Goal: Transaction & Acquisition: Purchase product/service

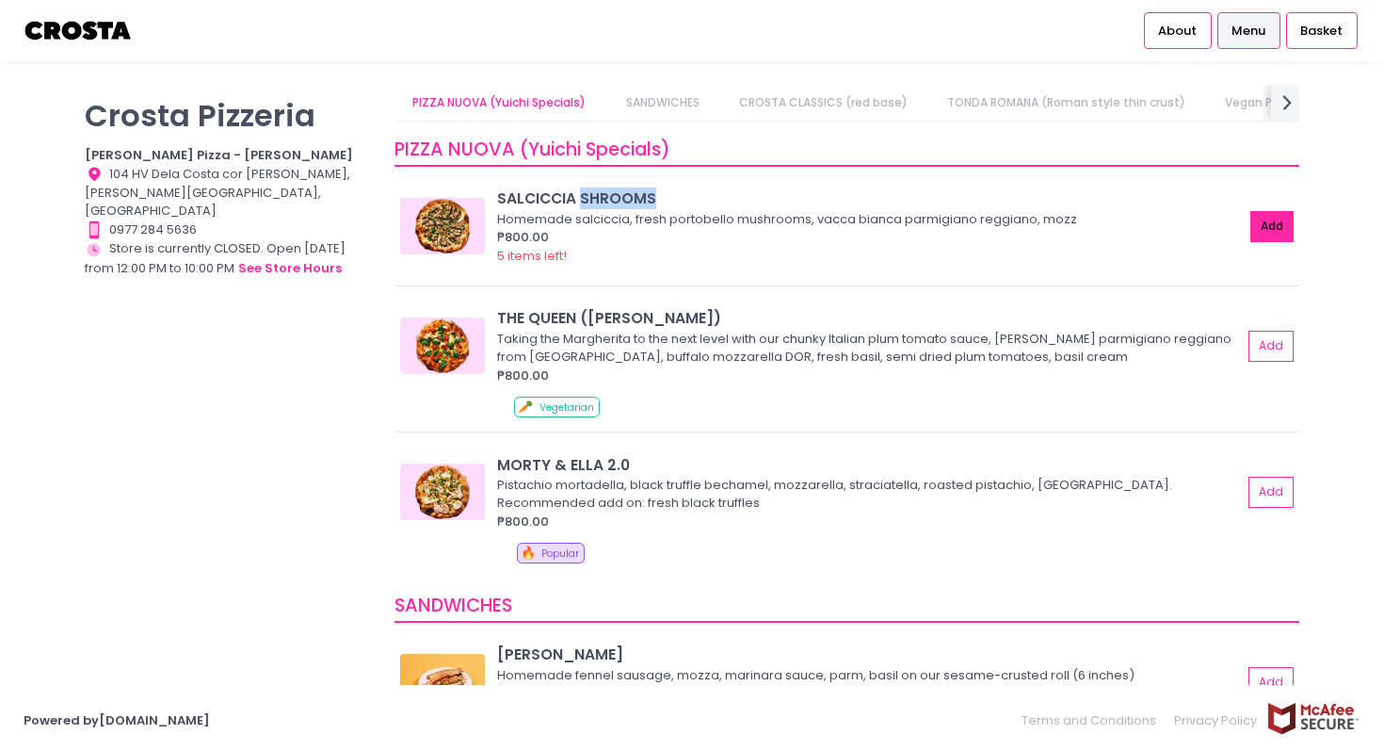
click at [1277, 220] on button "Add" at bounding box center [1272, 226] width 43 height 31
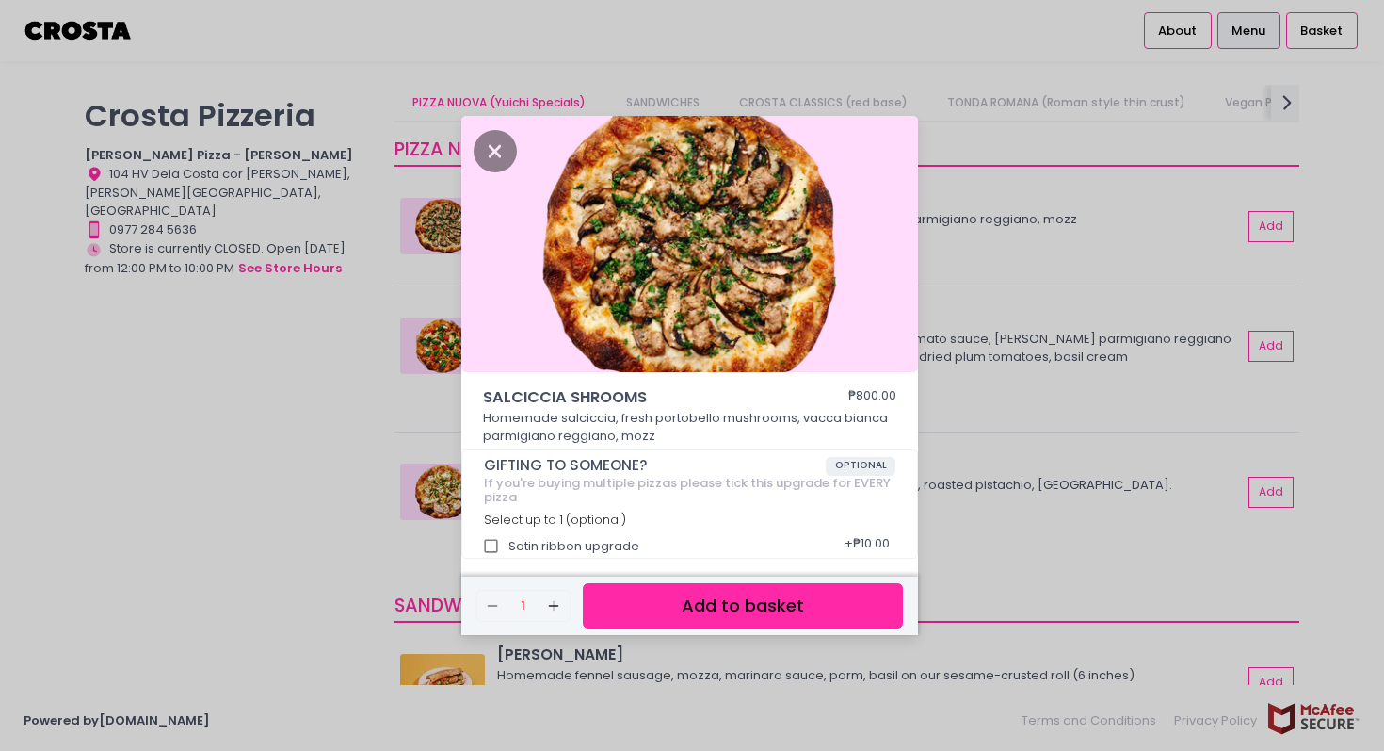
scroll to position [5, 0]
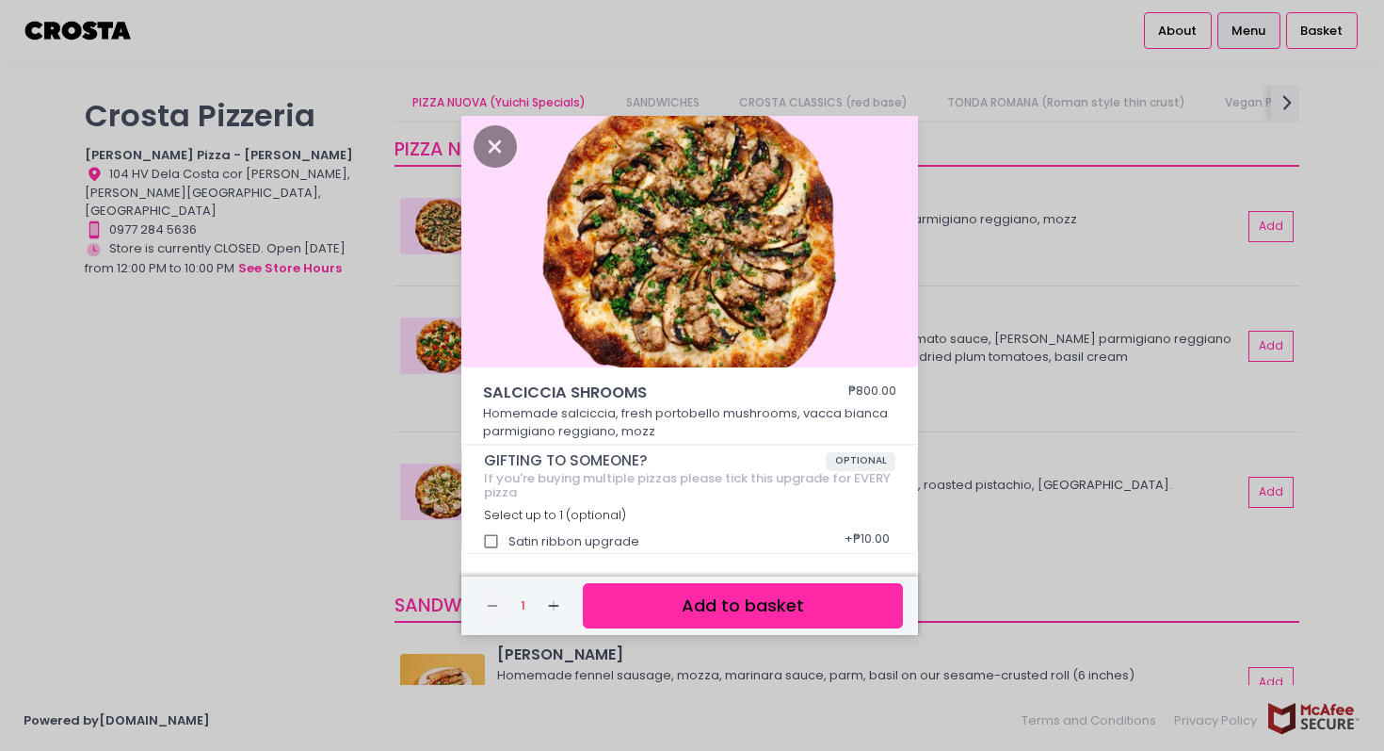
click at [709, 596] on button "Add to basket" at bounding box center [743, 606] width 320 height 46
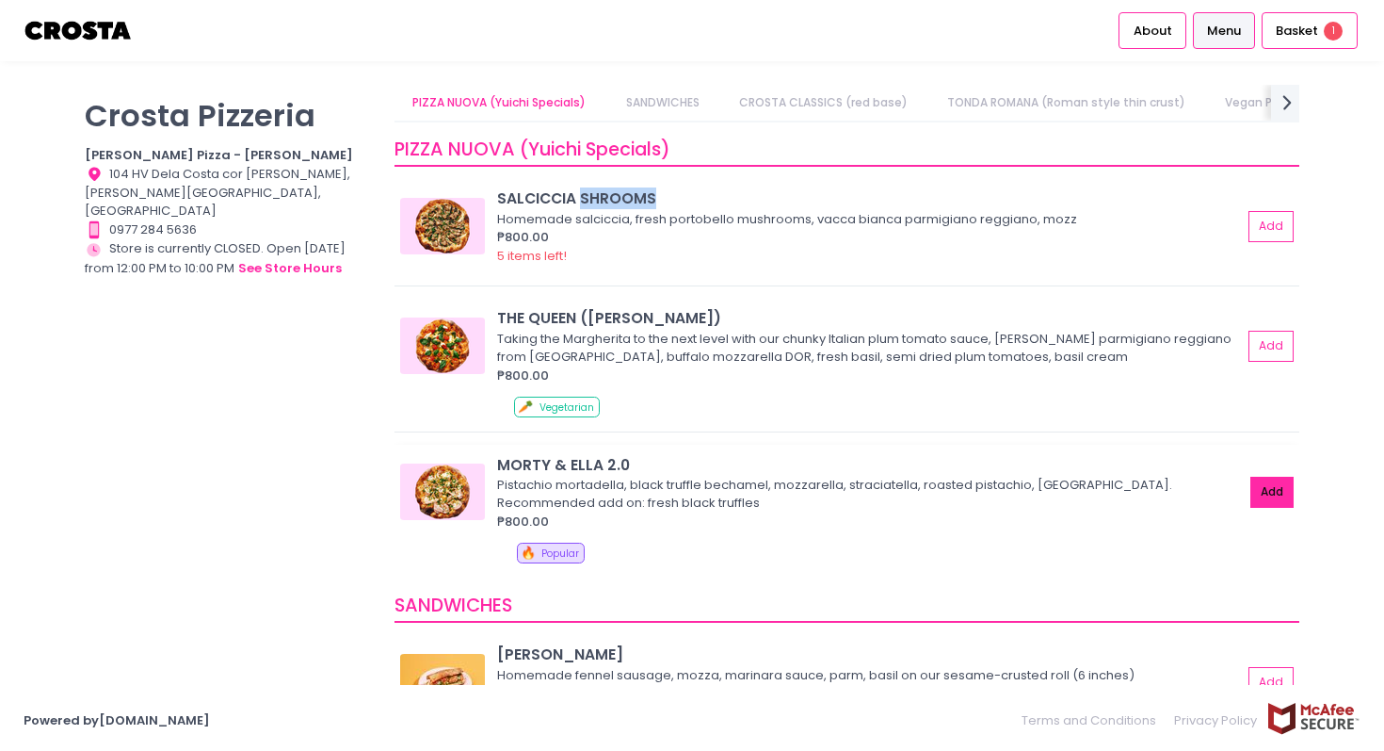
click at [1271, 495] on button "Add" at bounding box center [1272, 492] width 43 height 31
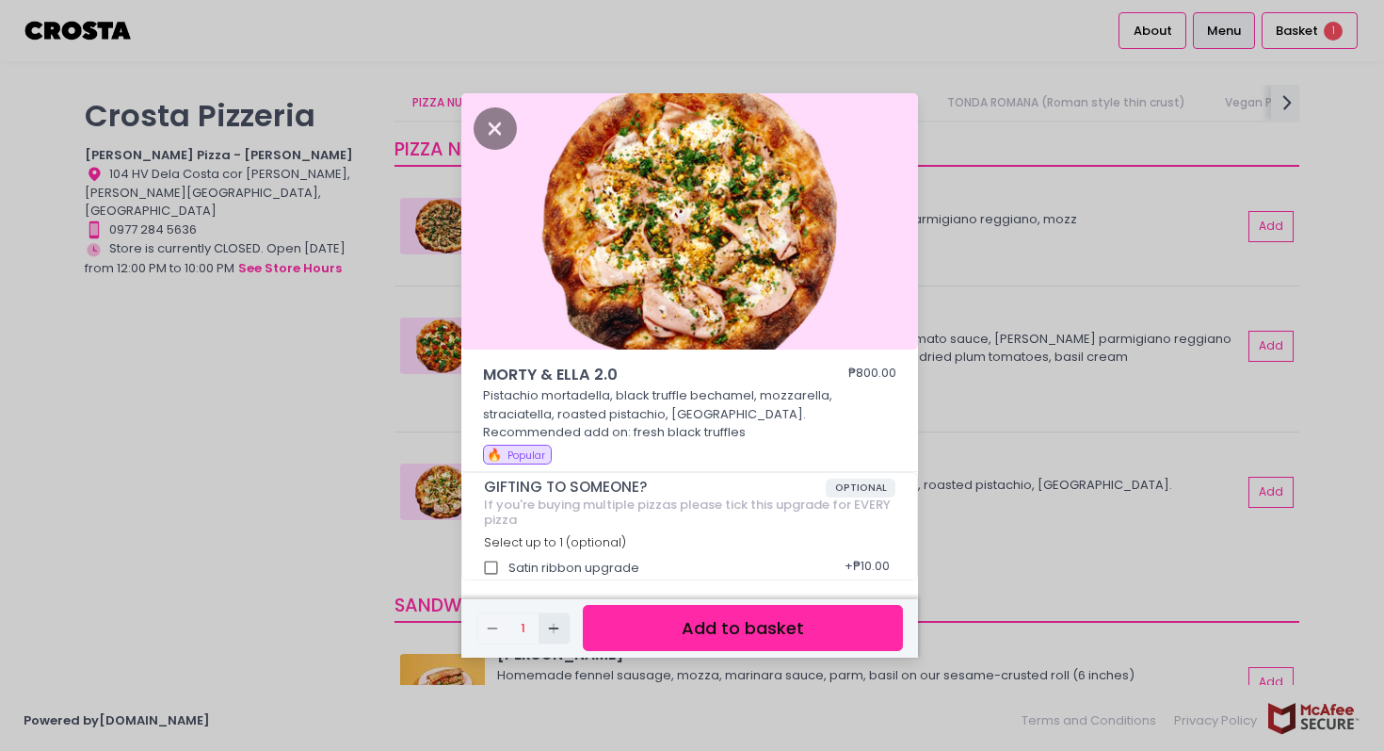
click at [552, 633] on icon "Add Created with Sketch." at bounding box center [553, 628] width 15 height 15
click at [660, 634] on button "Add to basket" at bounding box center [743, 628] width 320 height 46
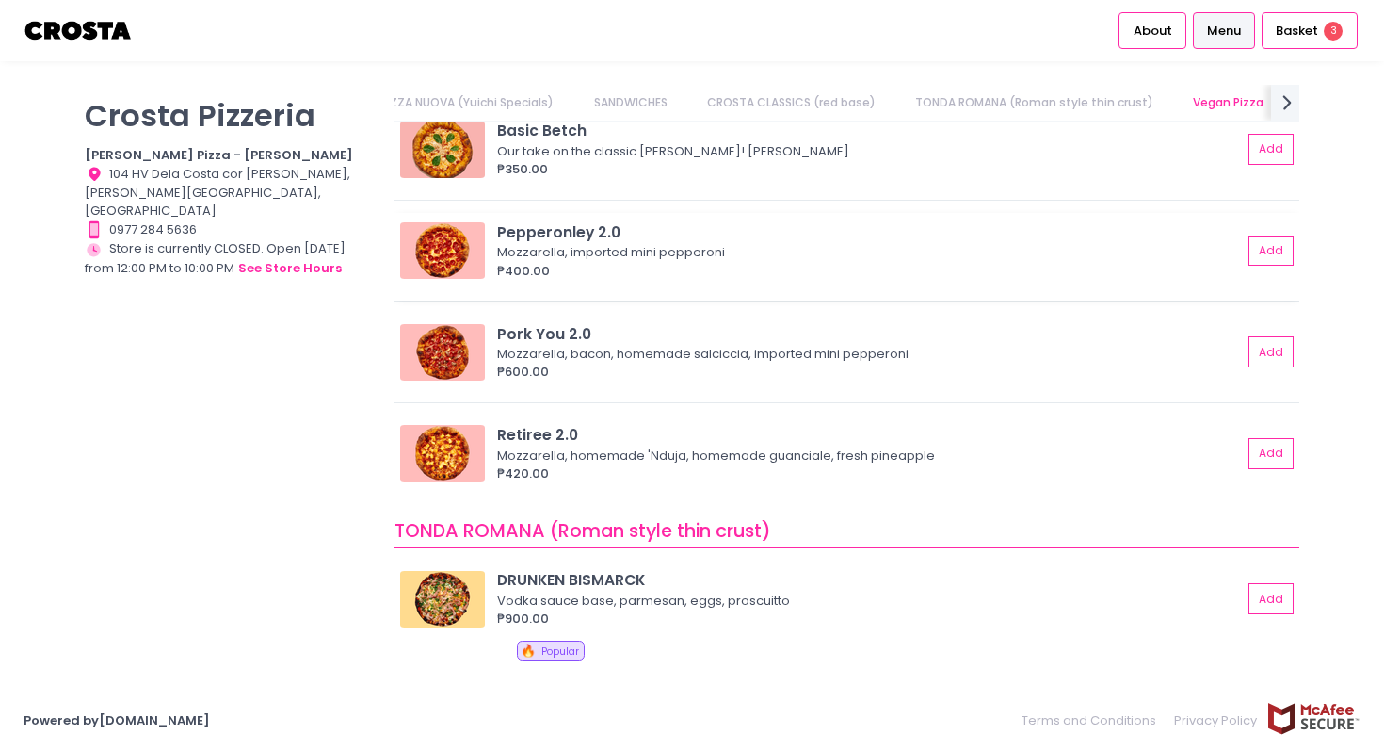
scroll to position [683, 0]
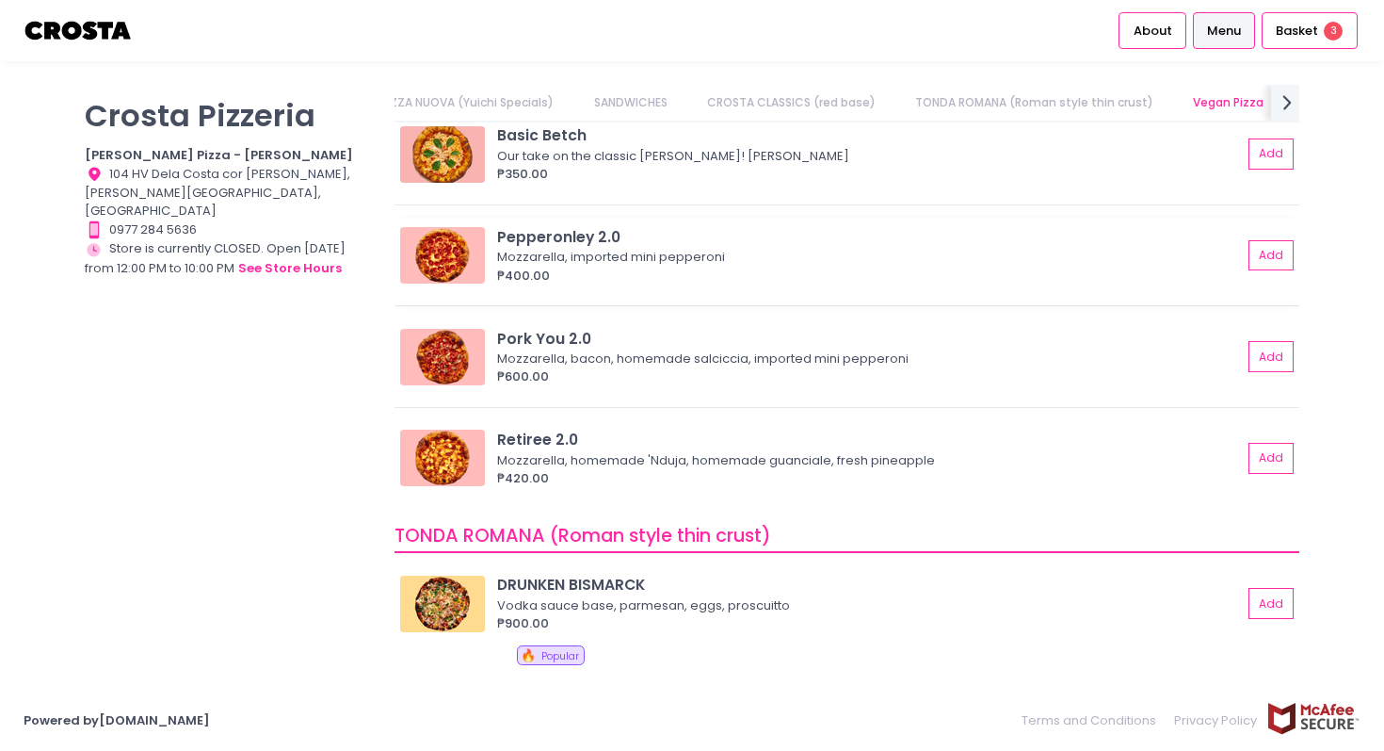
click at [1271, 271] on div "Pepperonley 2.0 Mozzarella, imported mini pepperoni ₱400.00 Add" at bounding box center [846, 255] width 893 height 58
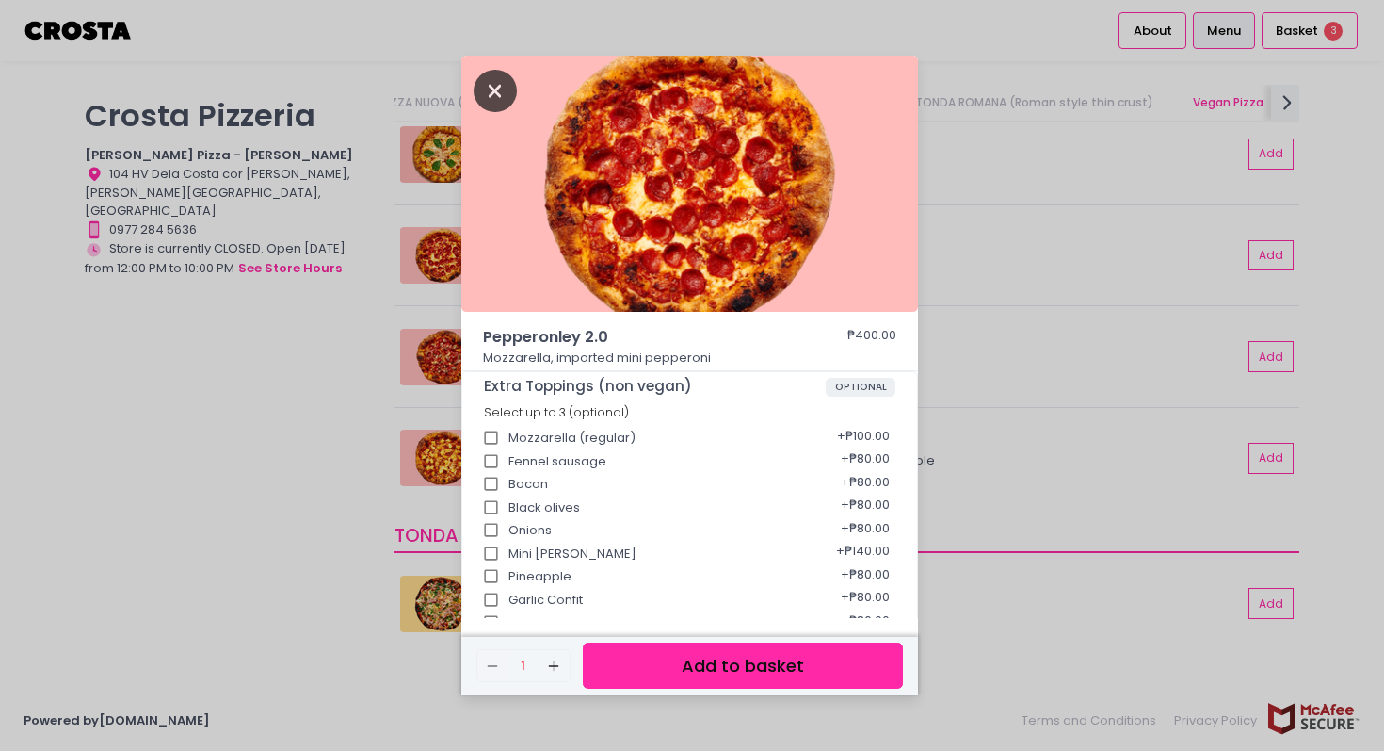
click at [505, 99] on icon "Close" at bounding box center [495, 91] width 43 height 42
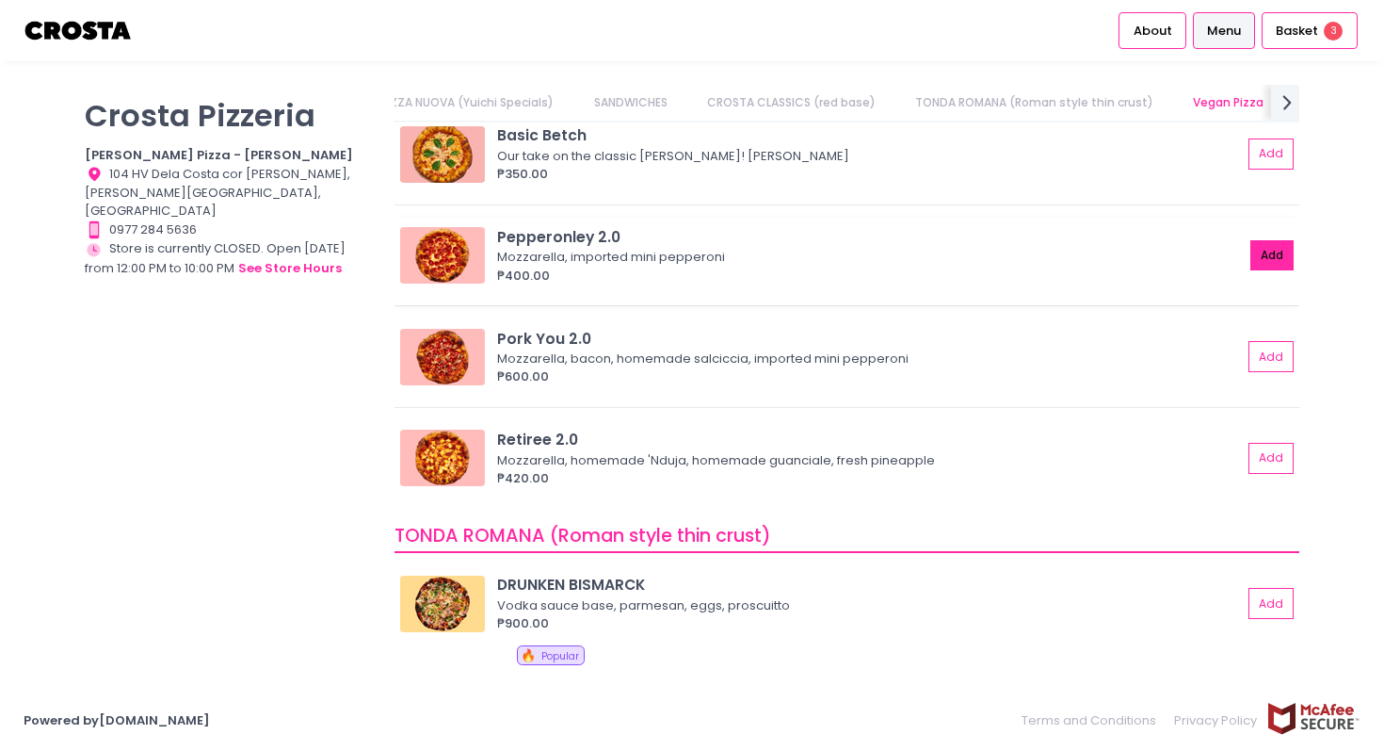
click at [1257, 246] on button "Add" at bounding box center [1272, 255] width 43 height 31
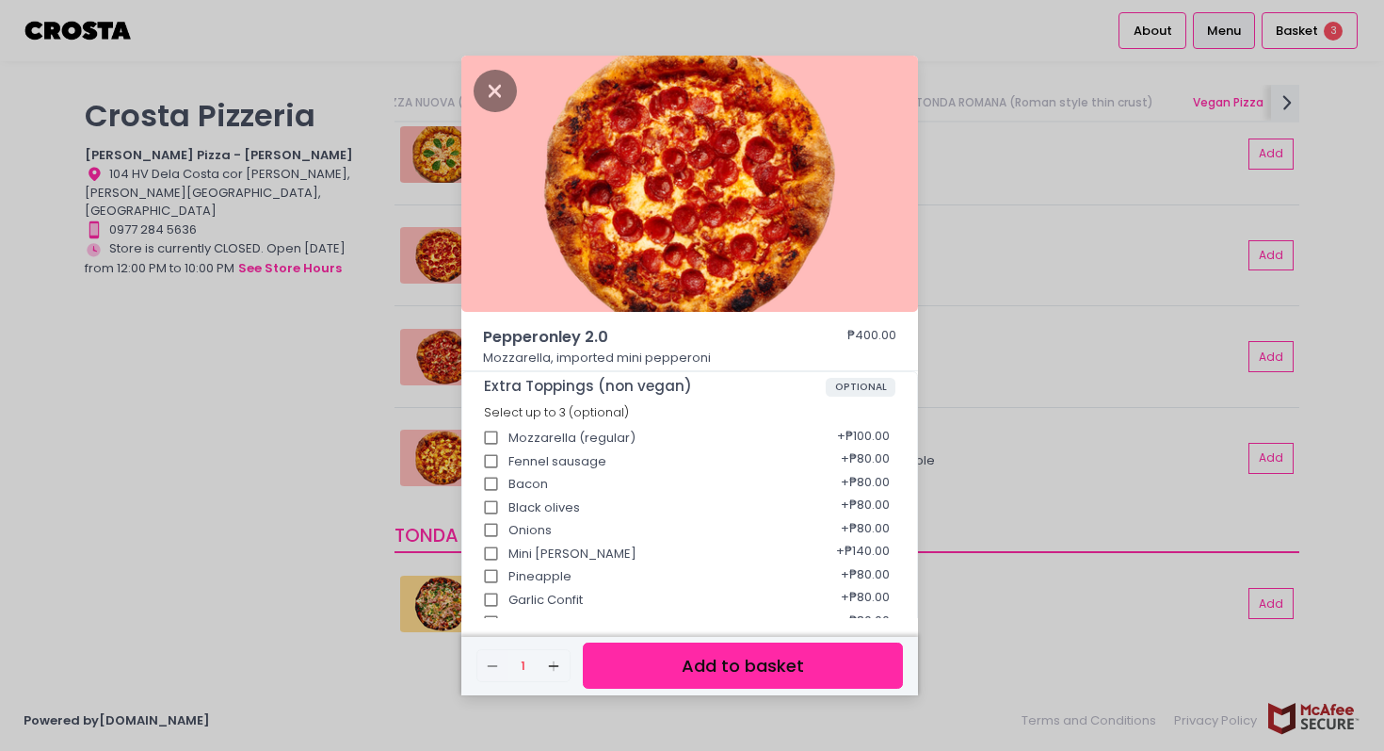
click at [751, 661] on button "Add to basket" at bounding box center [743, 665] width 320 height 46
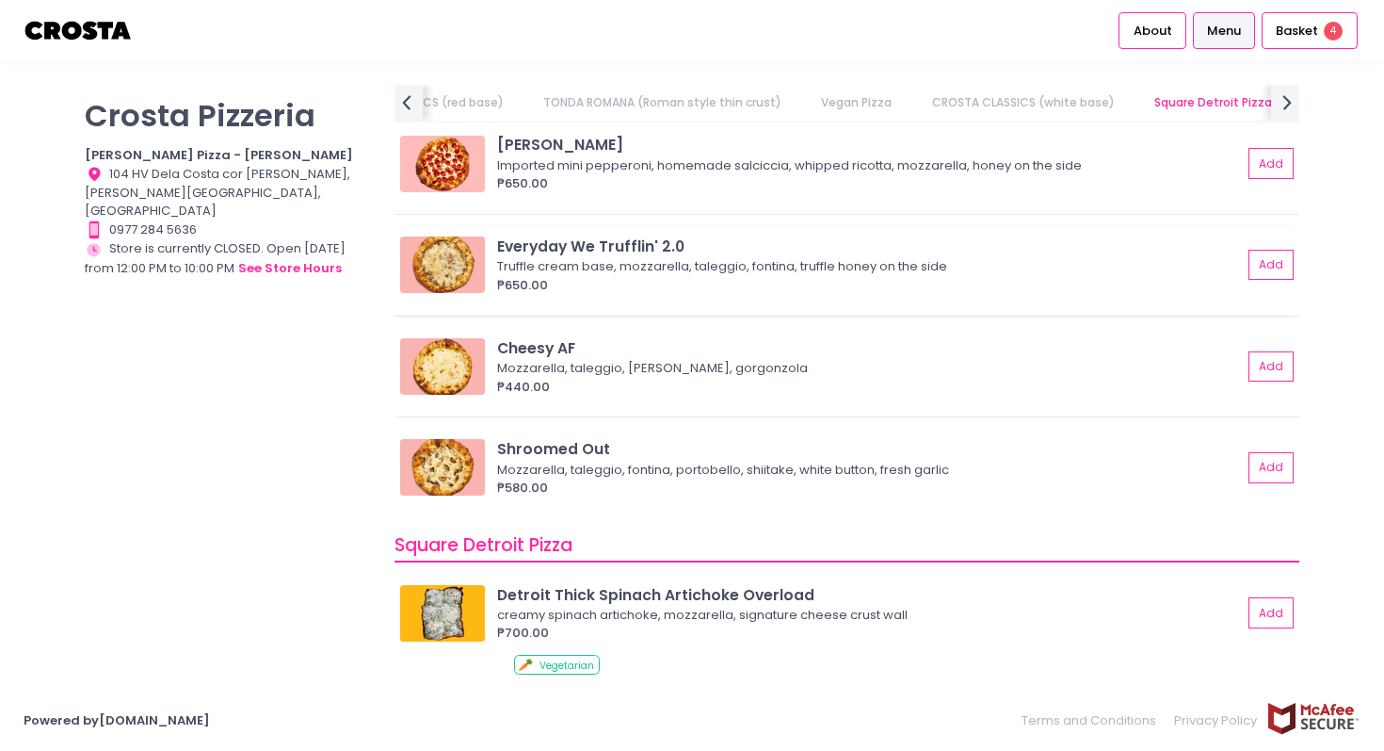
scroll to position [1744, 0]
click at [1268, 265] on button "Add" at bounding box center [1272, 264] width 43 height 31
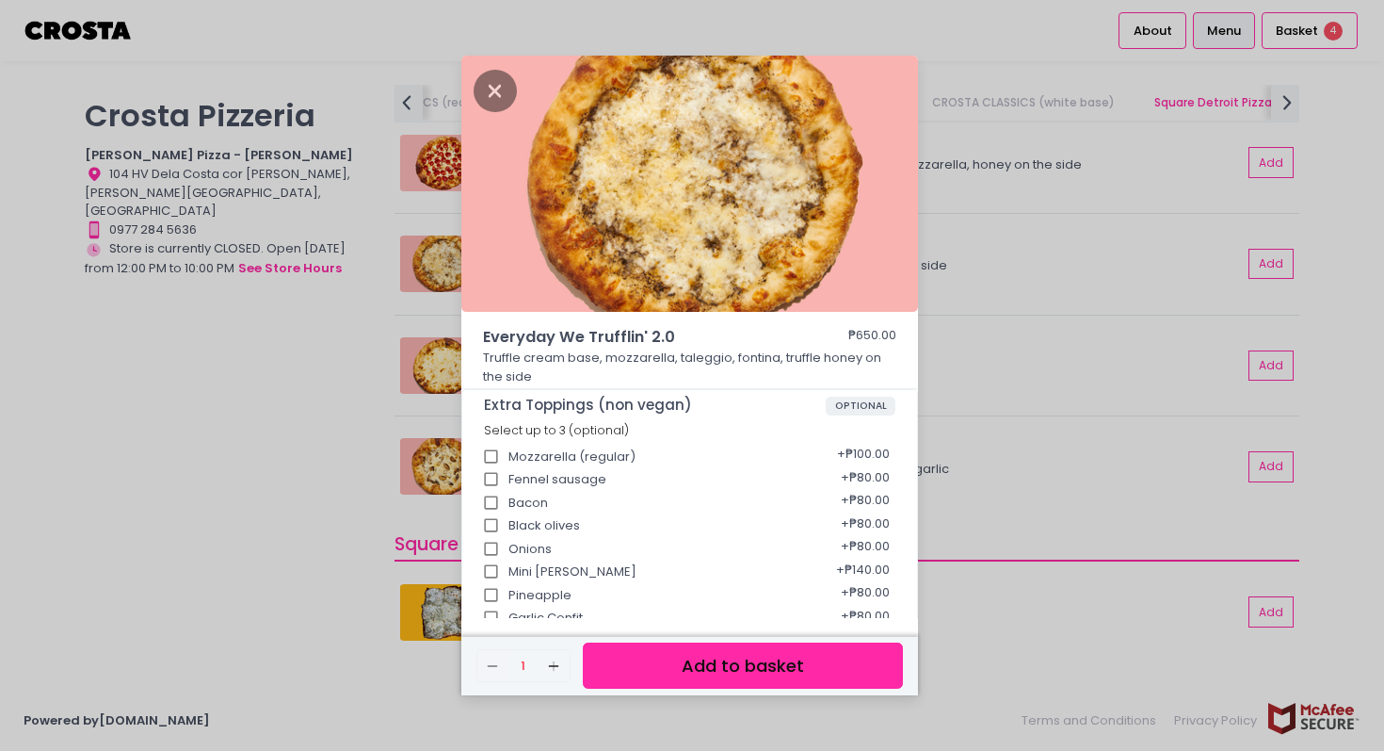
click at [707, 656] on button "Add to basket" at bounding box center [743, 665] width 320 height 46
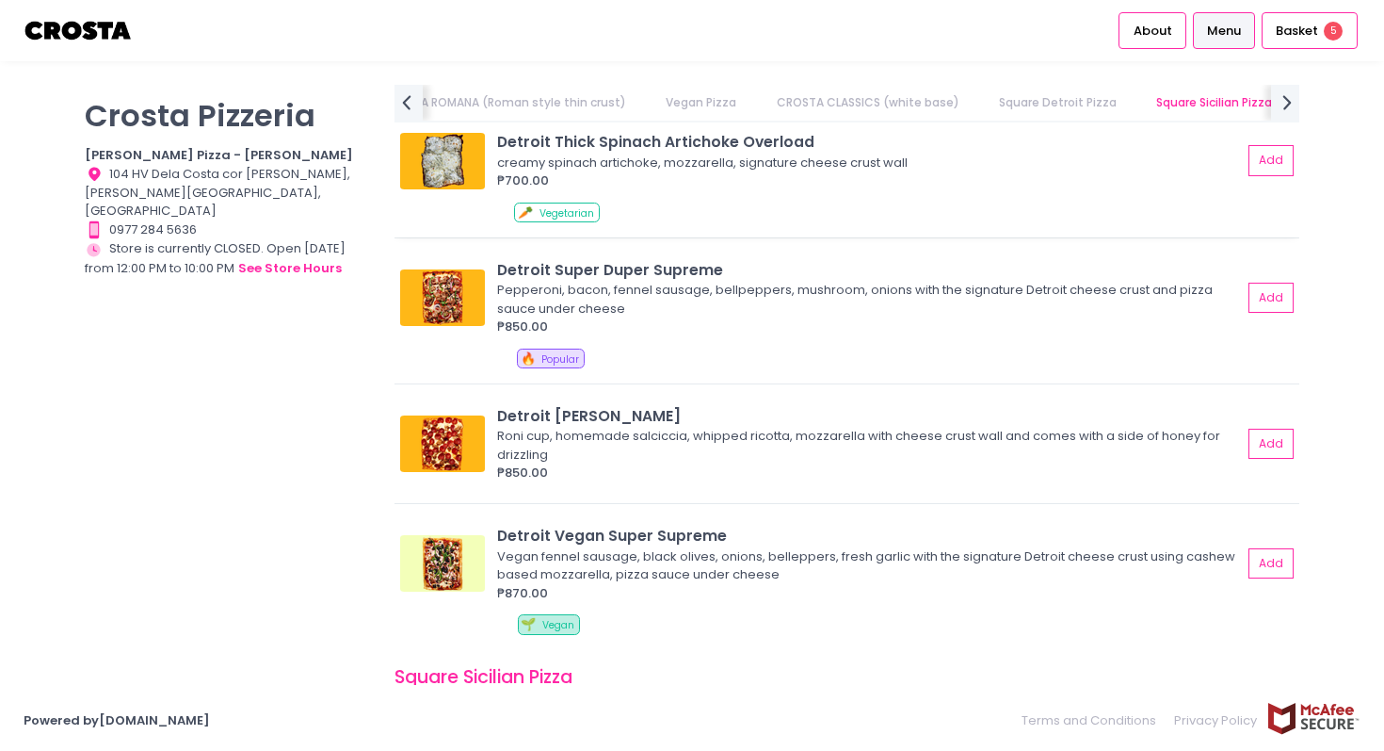
scroll to position [2203, 0]
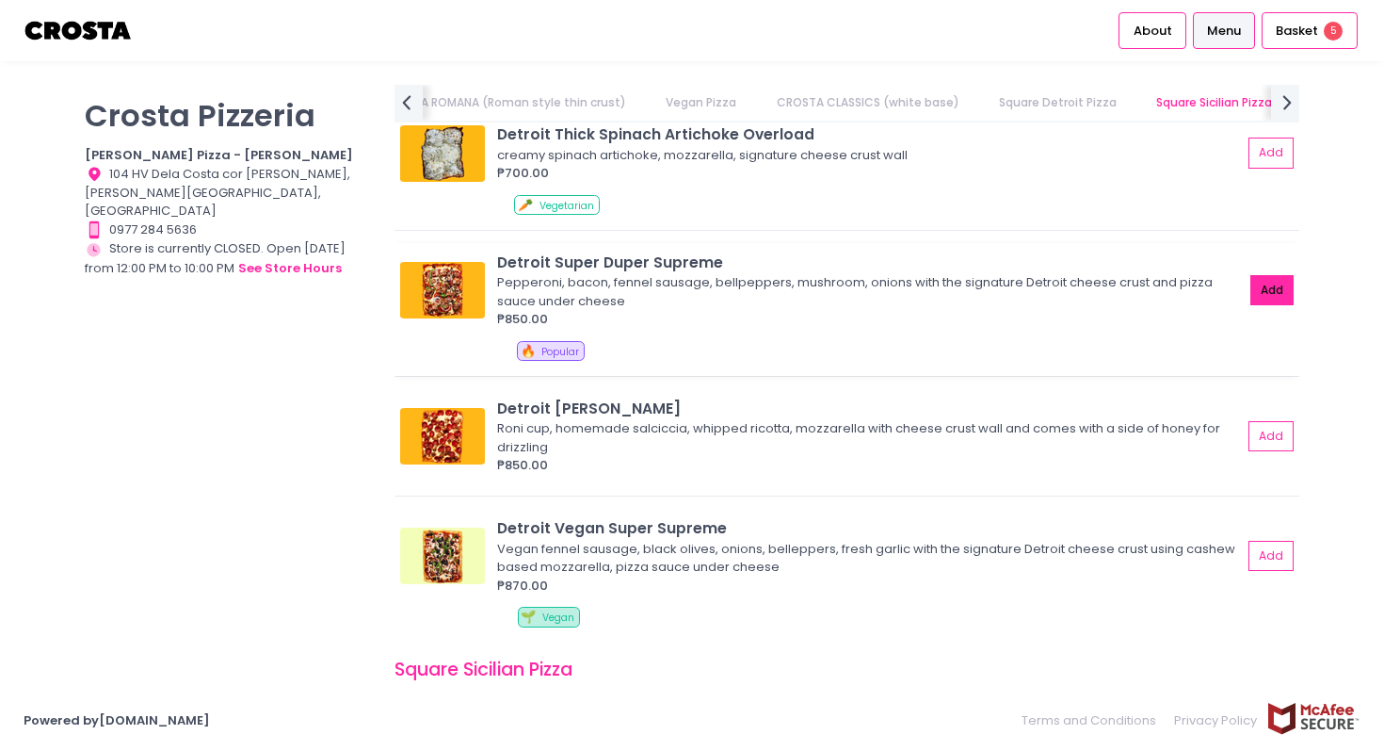
click at [1265, 294] on button "Add" at bounding box center [1272, 290] width 43 height 31
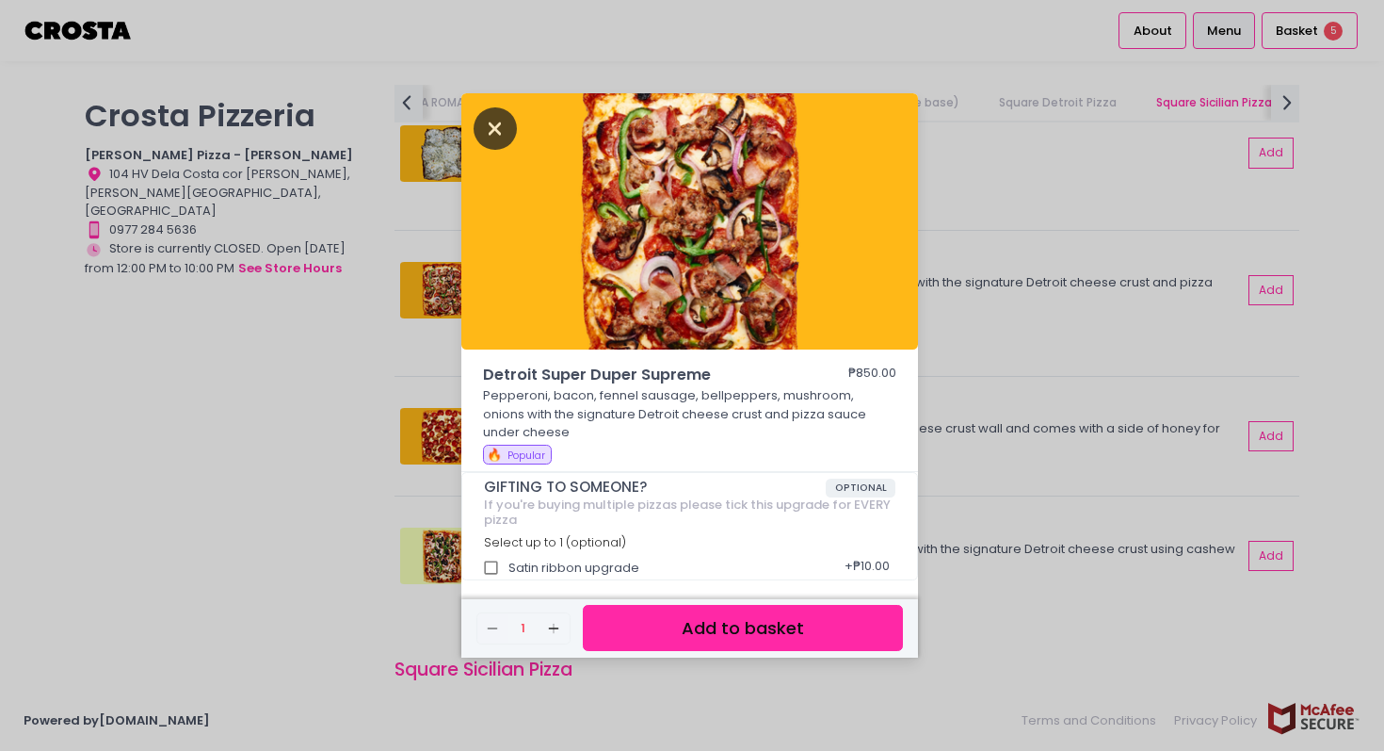
click at [496, 130] on icon "Close" at bounding box center [495, 128] width 43 height 42
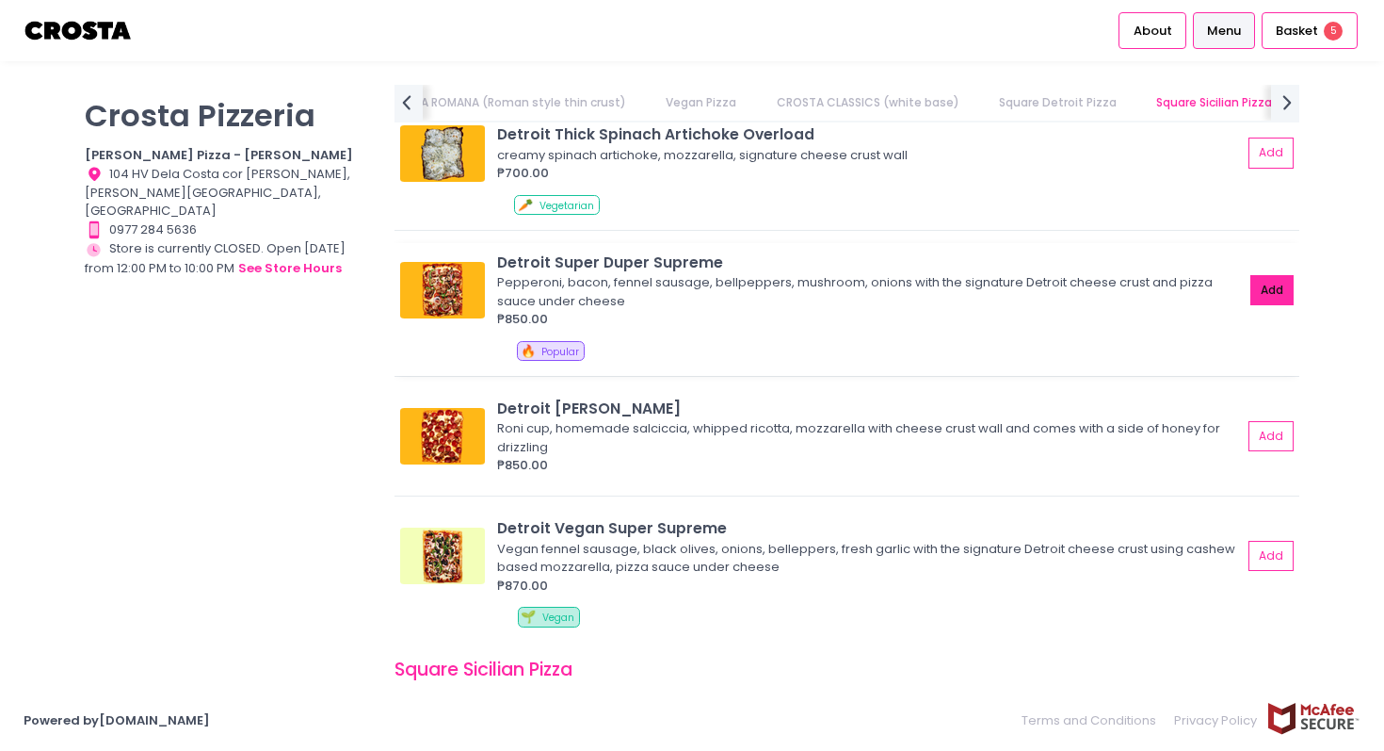
click at [1270, 295] on button "Add" at bounding box center [1272, 290] width 43 height 31
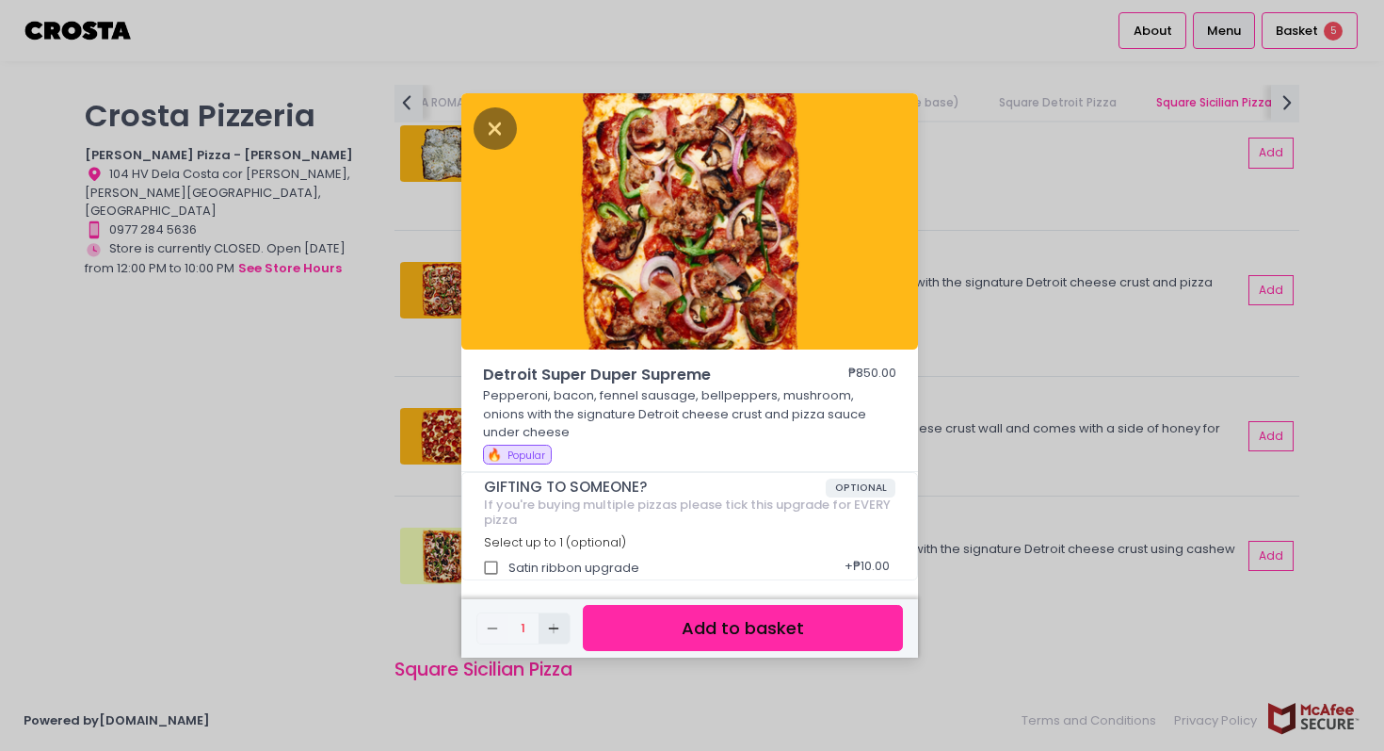
click at [557, 625] on icon "Add Created with Sketch." at bounding box center [553, 628] width 15 height 15
click at [666, 642] on button "Add to basket" at bounding box center [743, 628] width 320 height 46
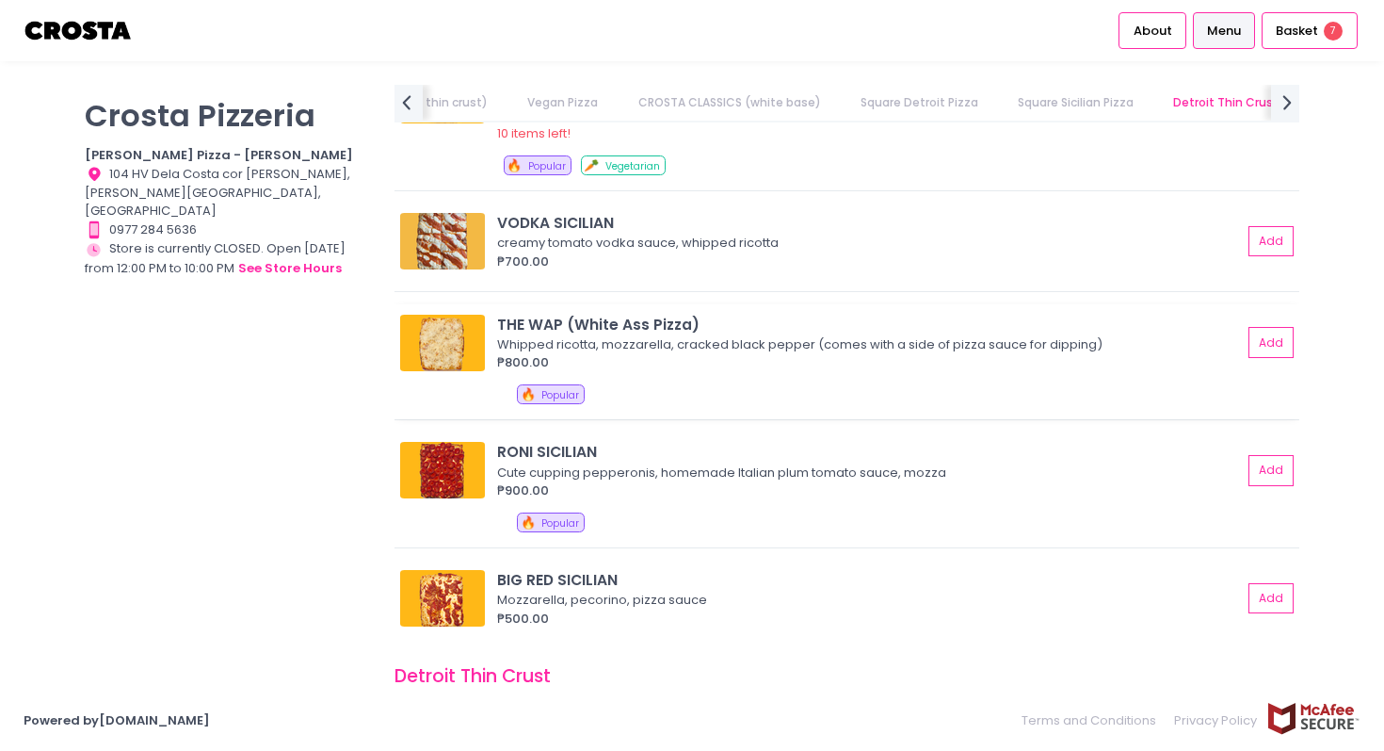
scroll to position [2881, 0]
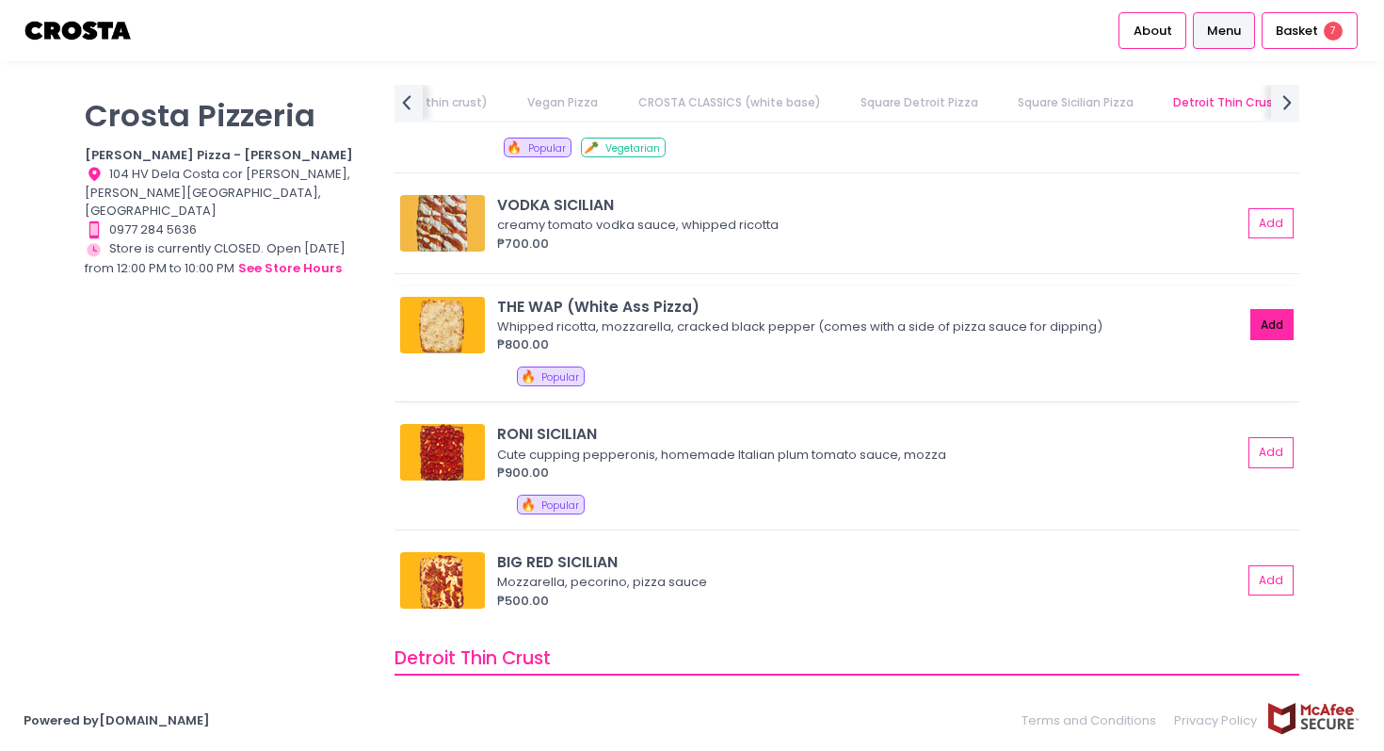
click at [1271, 317] on button "Add" at bounding box center [1272, 324] width 43 height 31
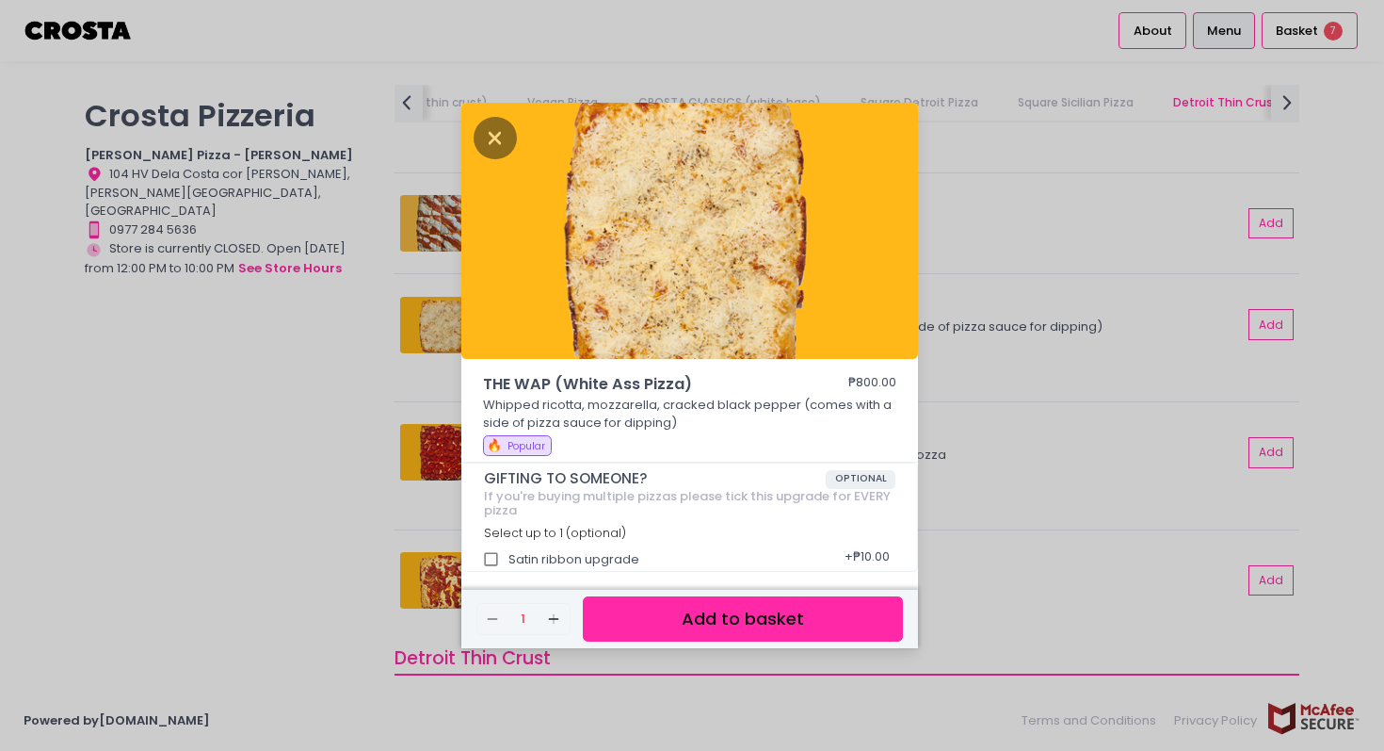
click at [789, 619] on button "Add to basket" at bounding box center [743, 619] width 320 height 46
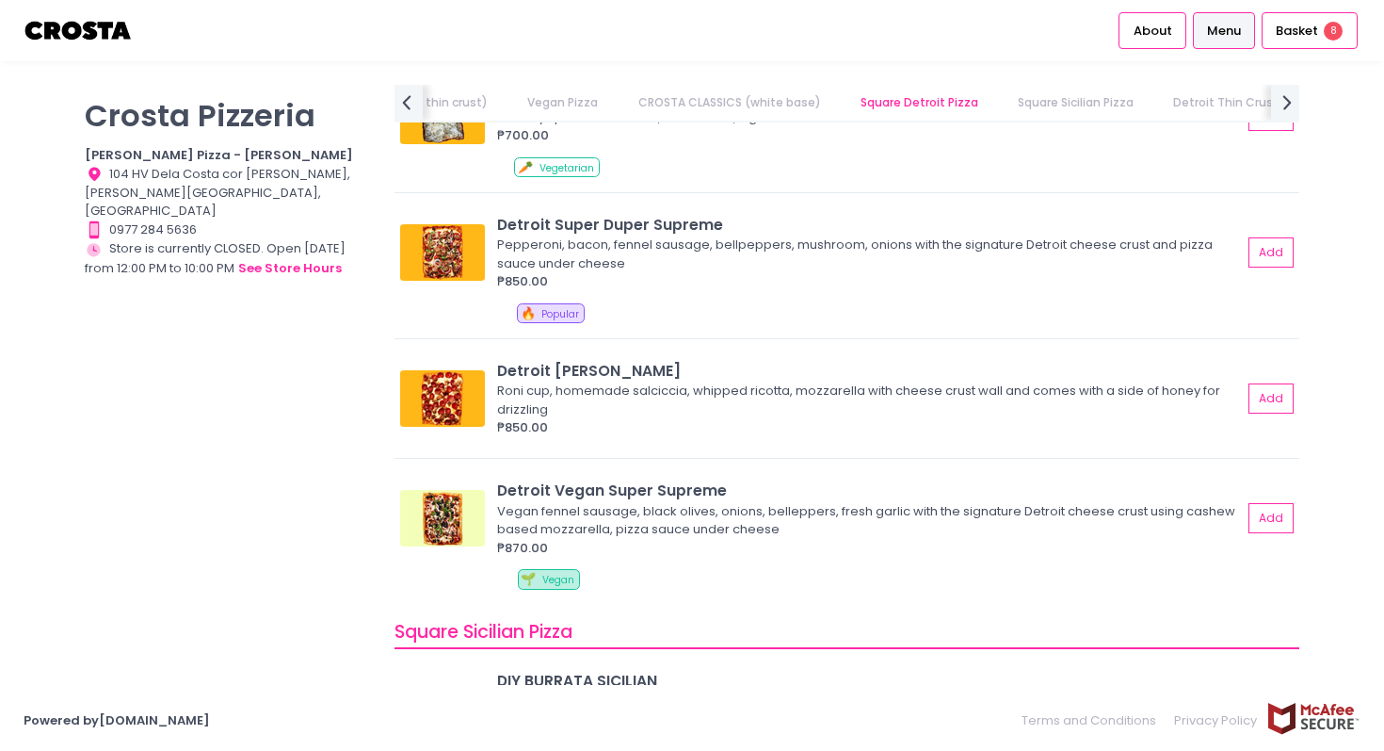
scroll to position [2238, 0]
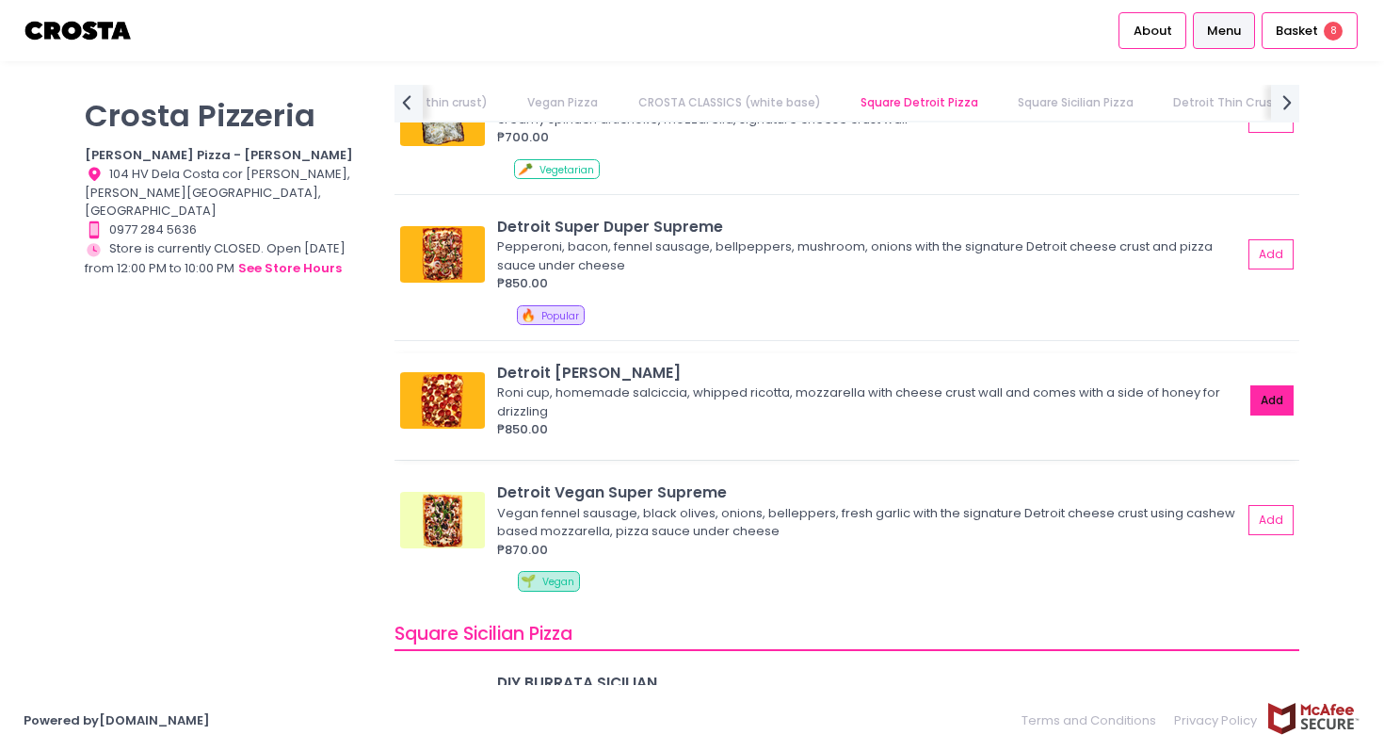
click at [1264, 394] on button "Add" at bounding box center [1272, 400] width 43 height 31
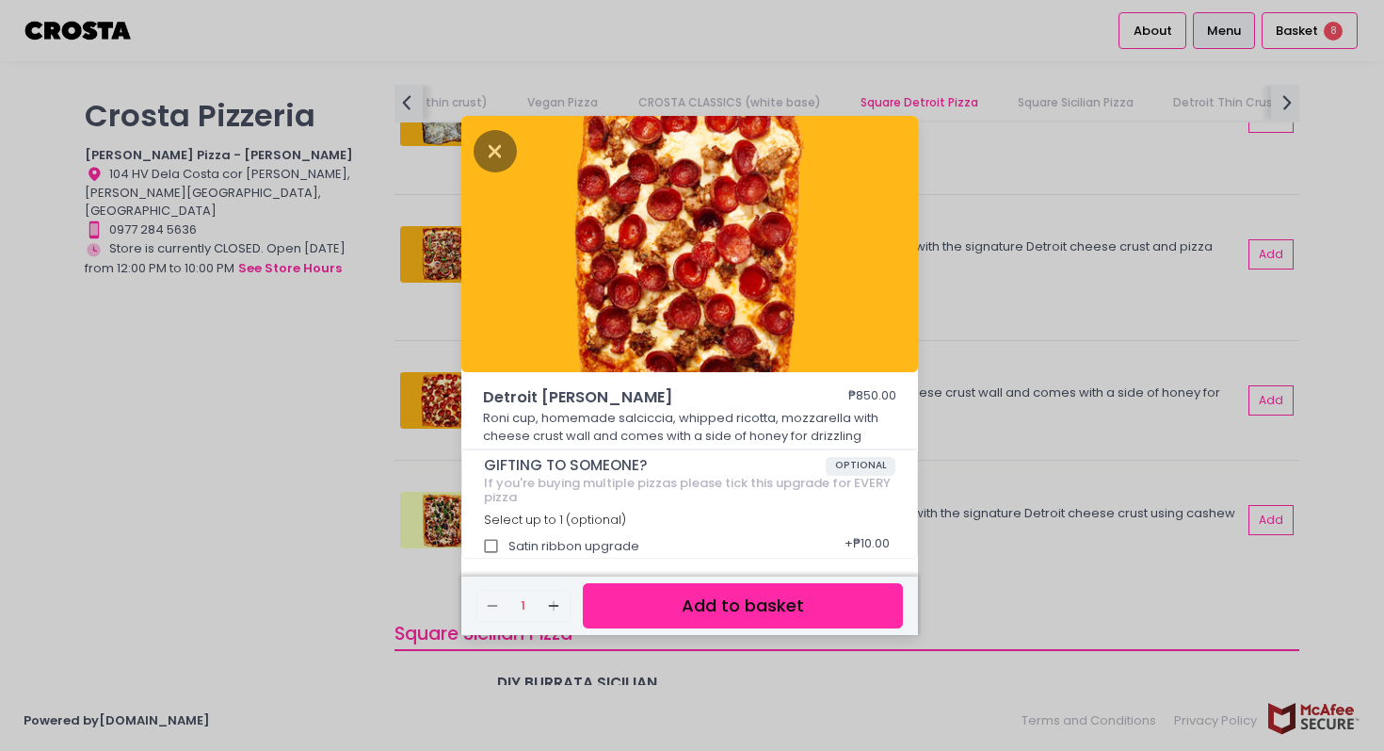
click at [745, 603] on button "Add to basket" at bounding box center [743, 606] width 320 height 46
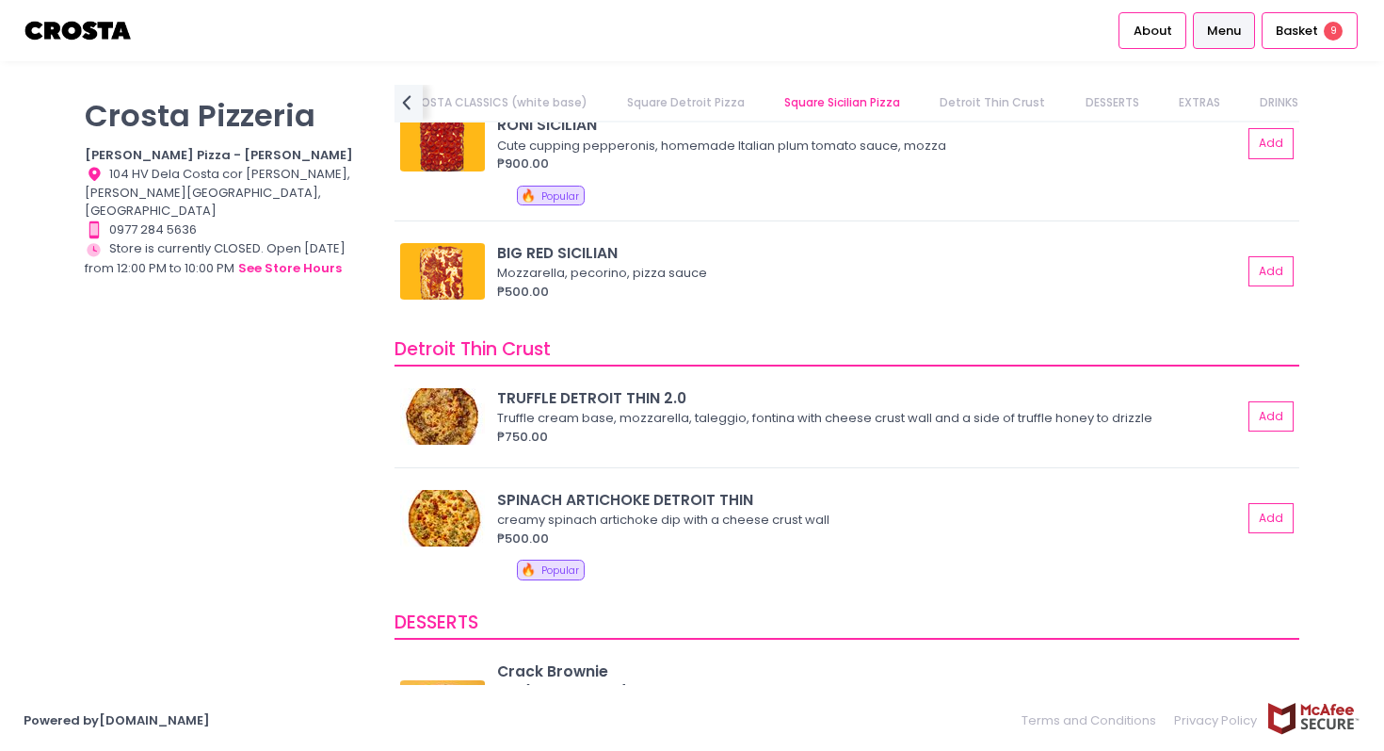
scroll to position [3189, 0]
click at [1296, 29] on span "Basket" at bounding box center [1297, 31] width 42 height 19
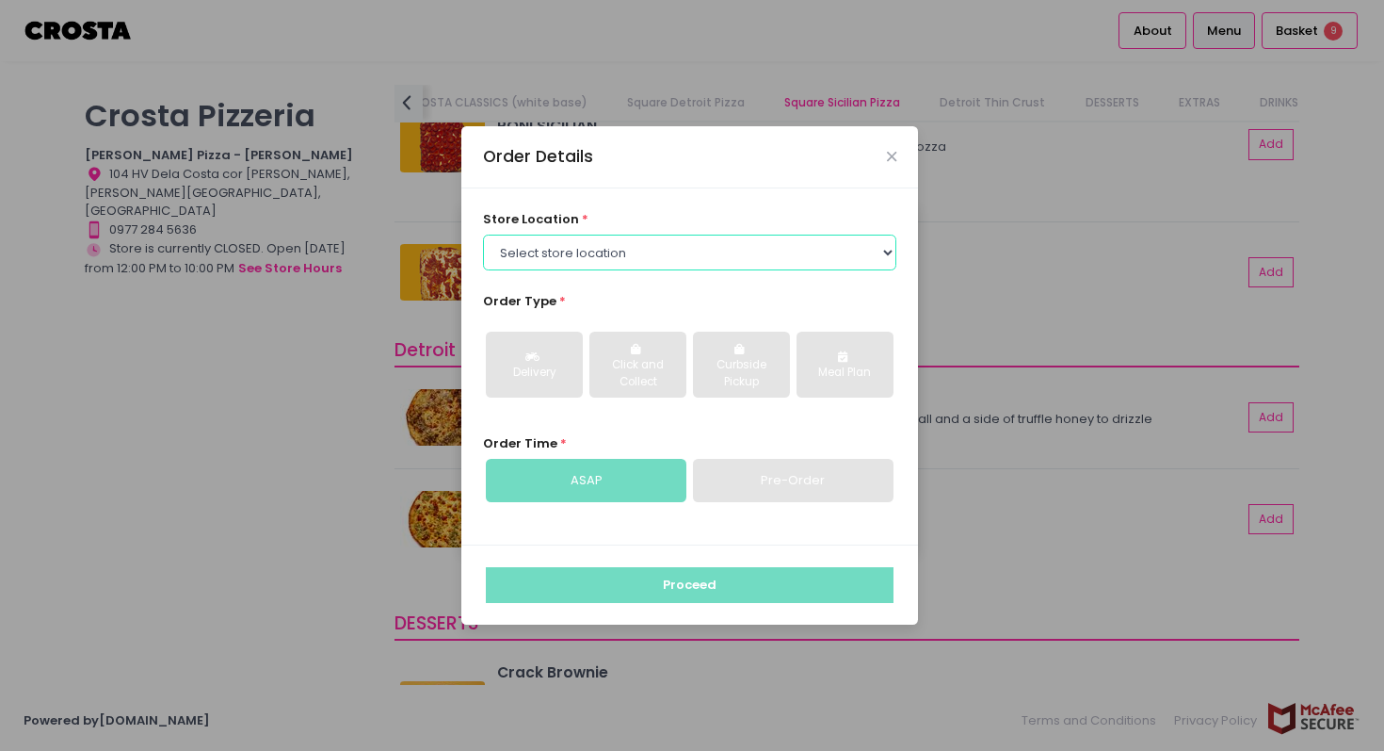
click at [808, 246] on select "Select store location Crosta Pizza - Salcedo Crosta Pizza - San Juan" at bounding box center [690, 252] width 414 height 36
select select "5fabb2e53664a8677beaeb89"
click at [483, 234] on select "Select store location Crosta Pizza - Salcedo Crosta Pizza - San Juan" at bounding box center [690, 252] width 414 height 36
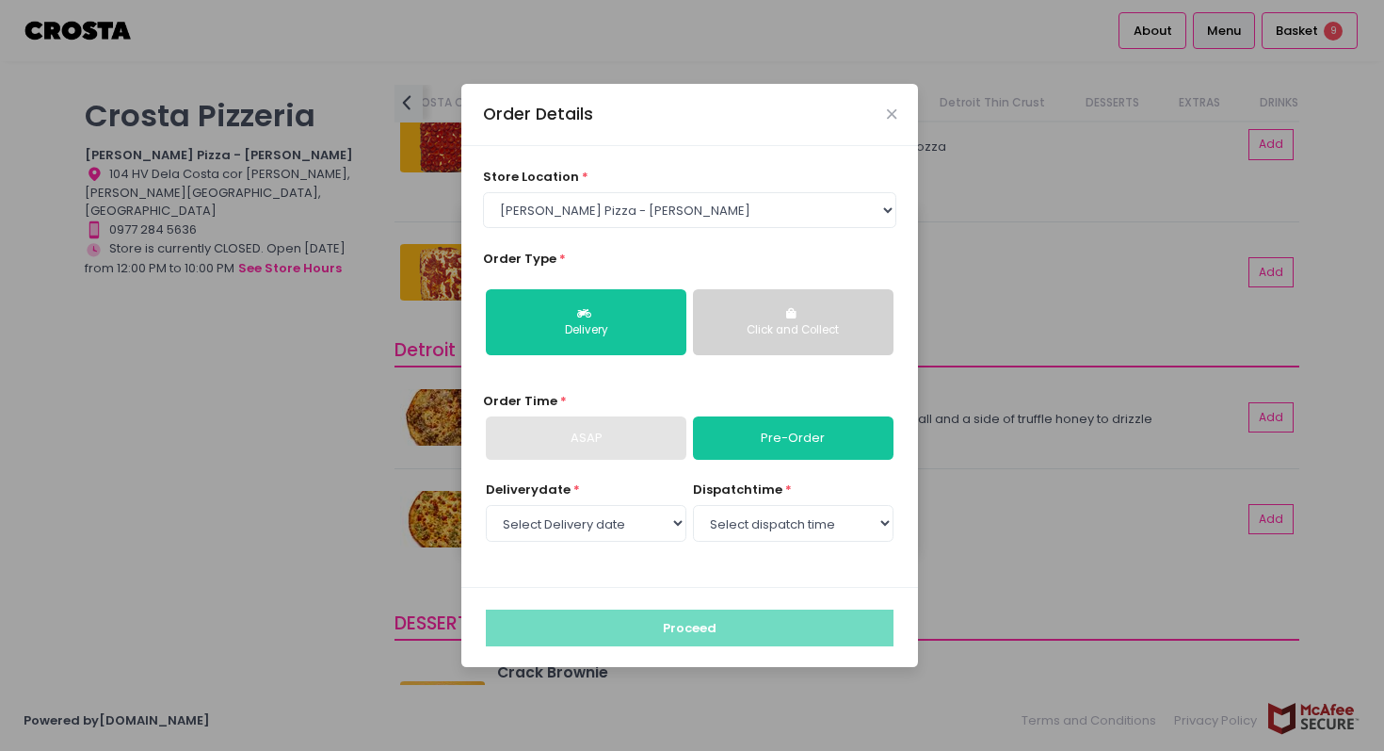
click at [783, 320] on button "Click and Collect" at bounding box center [793, 322] width 201 height 66
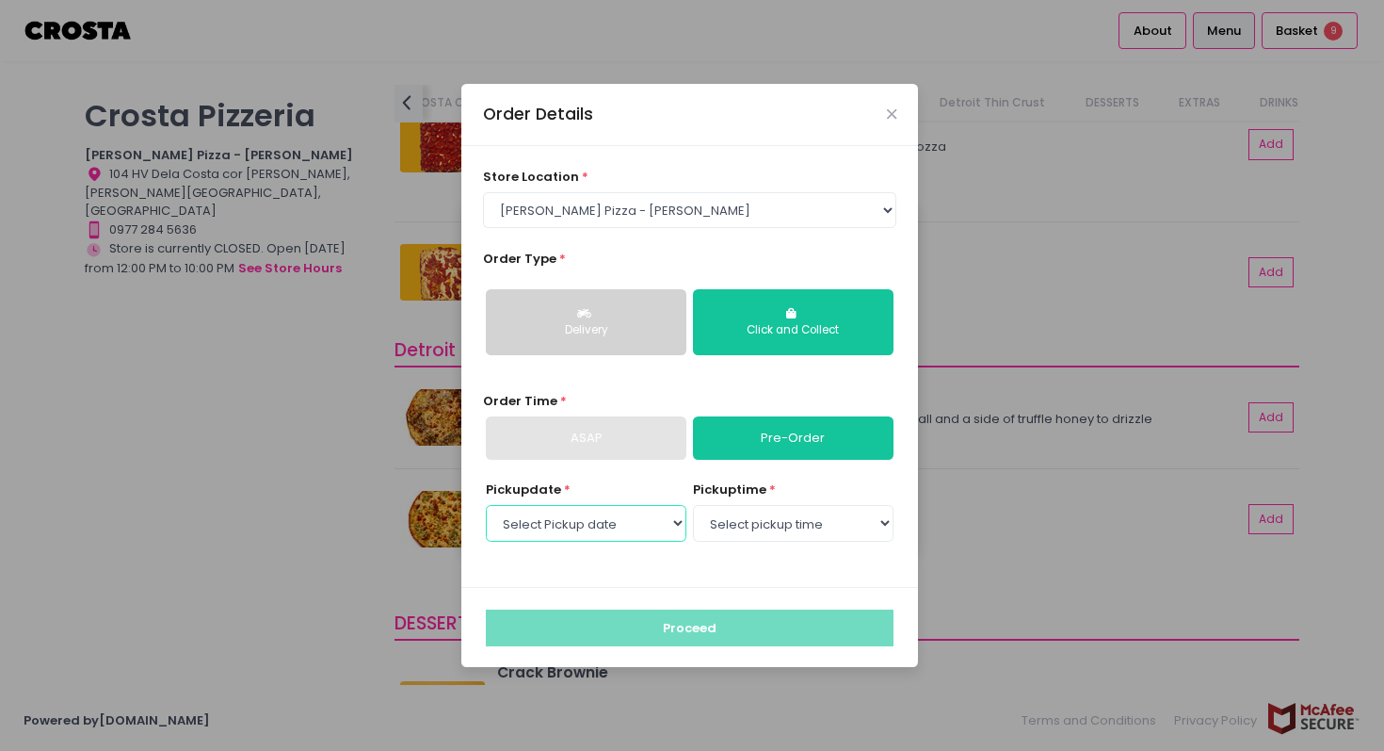
click at [632, 519] on select "Select Pickup date Friday, Oct 3rd Saturday, Oct 4th Sunday, Oct 5th Monday, Oc…" at bounding box center [586, 523] width 201 height 36
select select "2025-10-03"
click at [486, 505] on select "Select Pickup date Friday, Oct 3rd Saturday, Oct 4th Sunday, Oct 5th Monday, Oc…" at bounding box center [586, 523] width 201 height 36
click at [687, 533] on select "Select Pickup date Friday, Oct 3rd Saturday, Oct 4th Sunday, Oct 5th Monday, Oc…" at bounding box center [586, 523] width 201 height 36
click at [775, 518] on select "Select pickup time 12:00 PM - 12:30 PM 12:30 PM - 01:00 PM 01:00 PM - 01:30 PM …" at bounding box center [793, 523] width 201 height 36
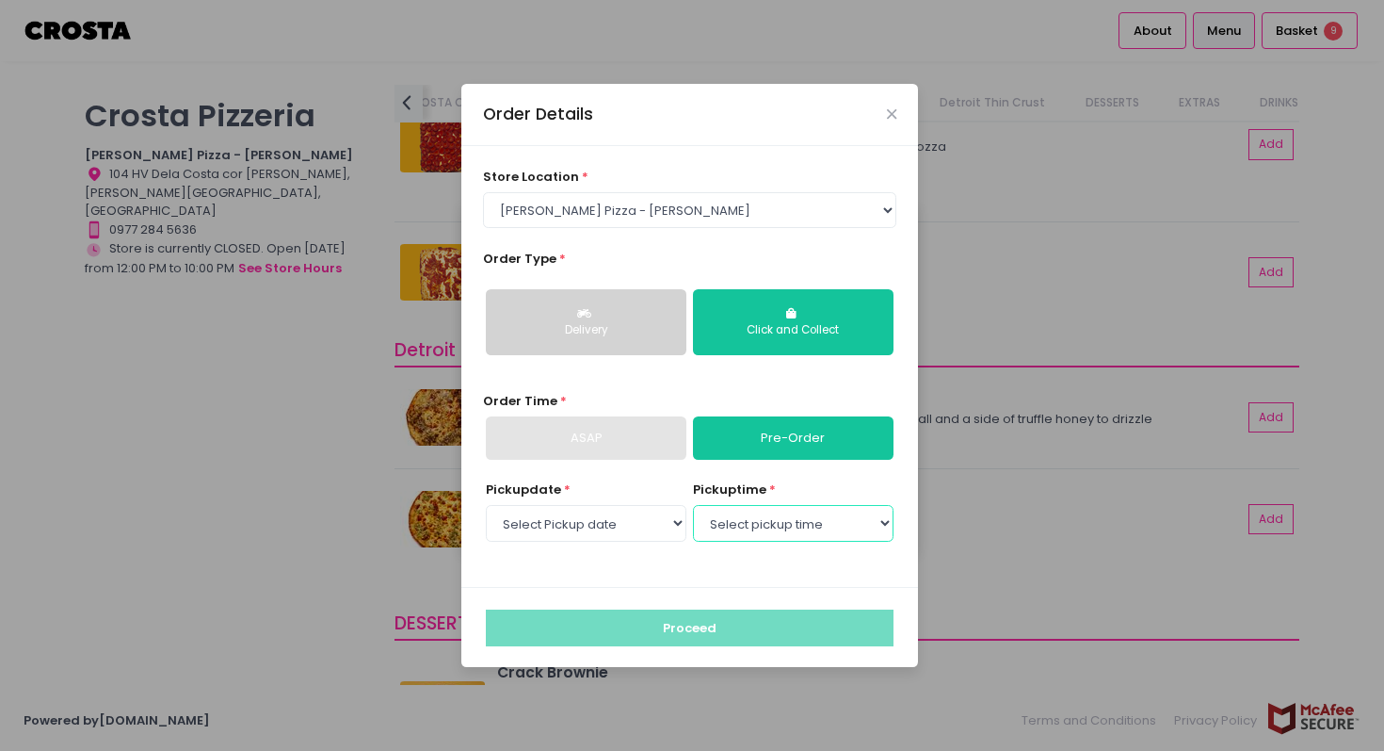
select select "17:00"
click at [693, 505] on select "Select pickup time 12:00 PM - 12:30 PM 12:30 PM - 01:00 PM 01:00 PM - 01:30 PM …" at bounding box center [793, 523] width 201 height 36
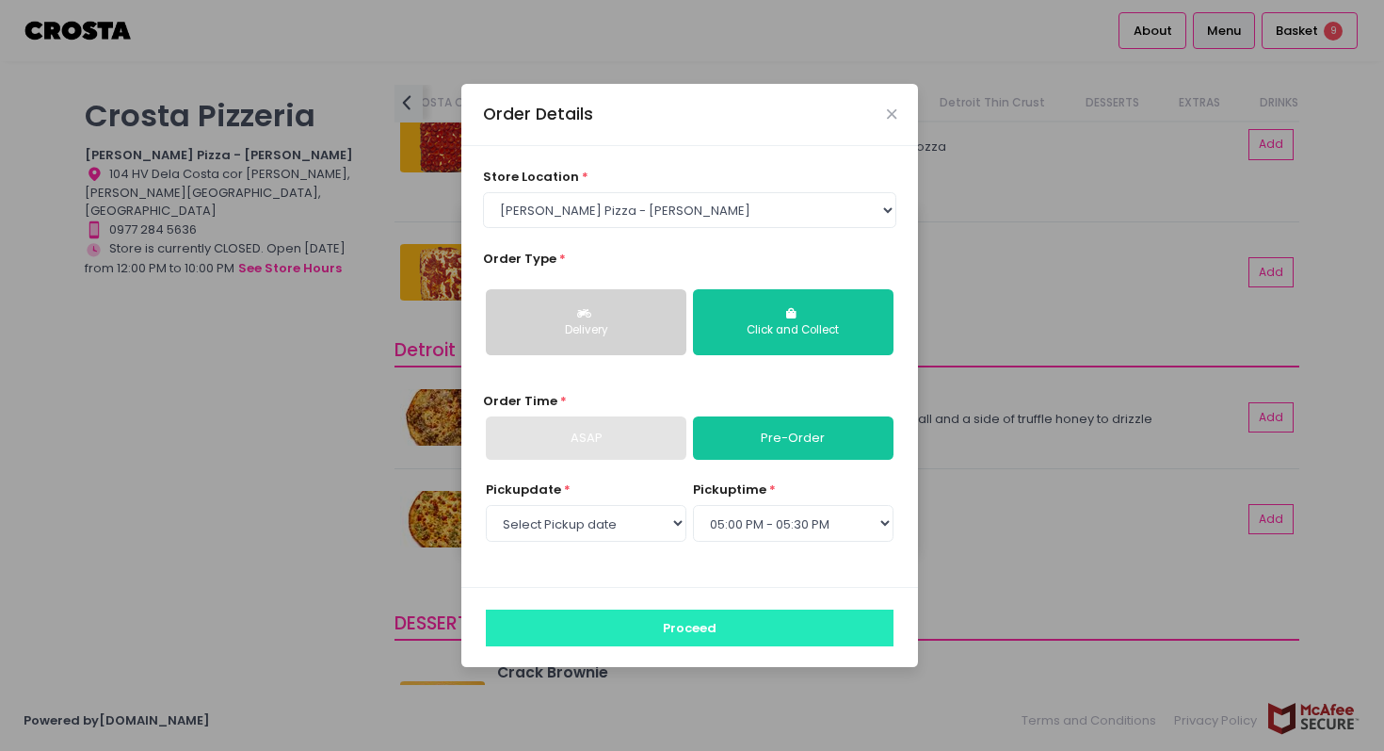
click at [734, 622] on button "Proceed" at bounding box center [690, 627] width 408 height 36
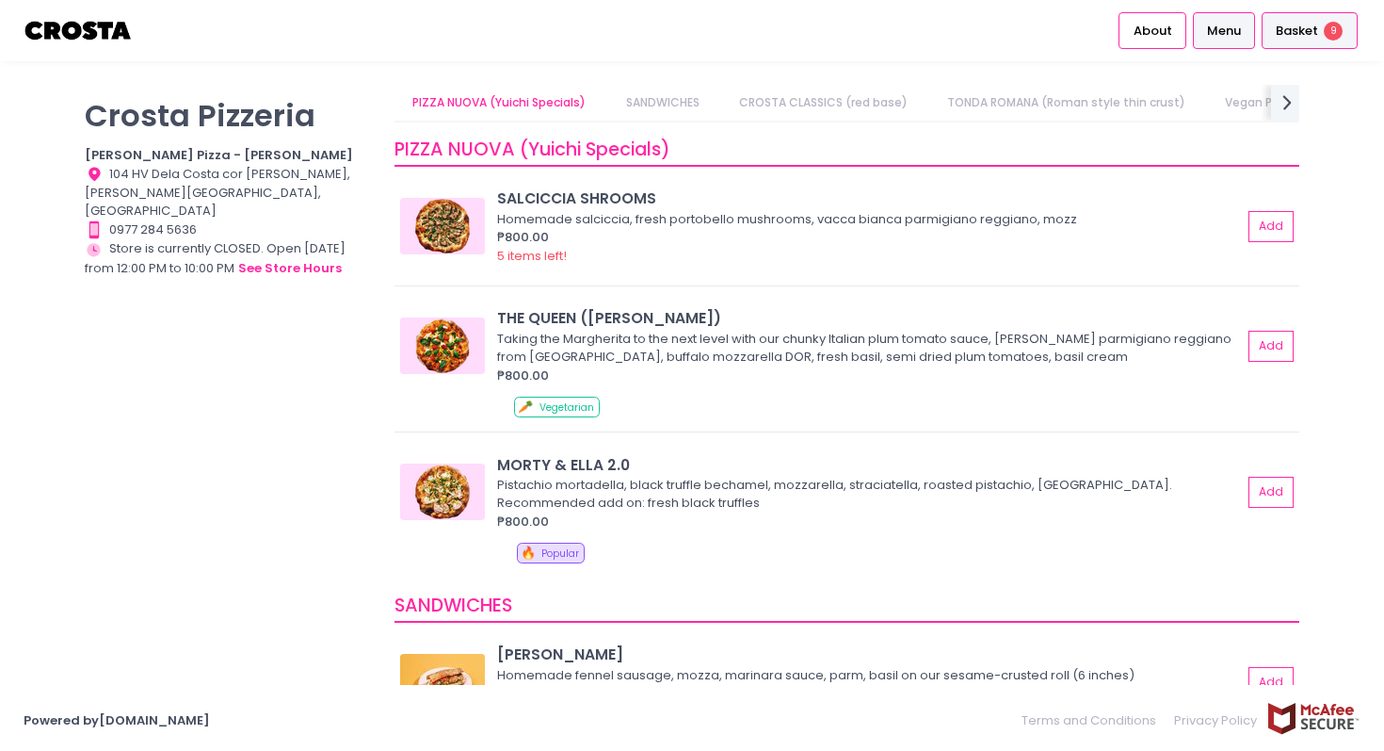
click at [1320, 26] on div "Basket 9" at bounding box center [1310, 30] width 96 height 37
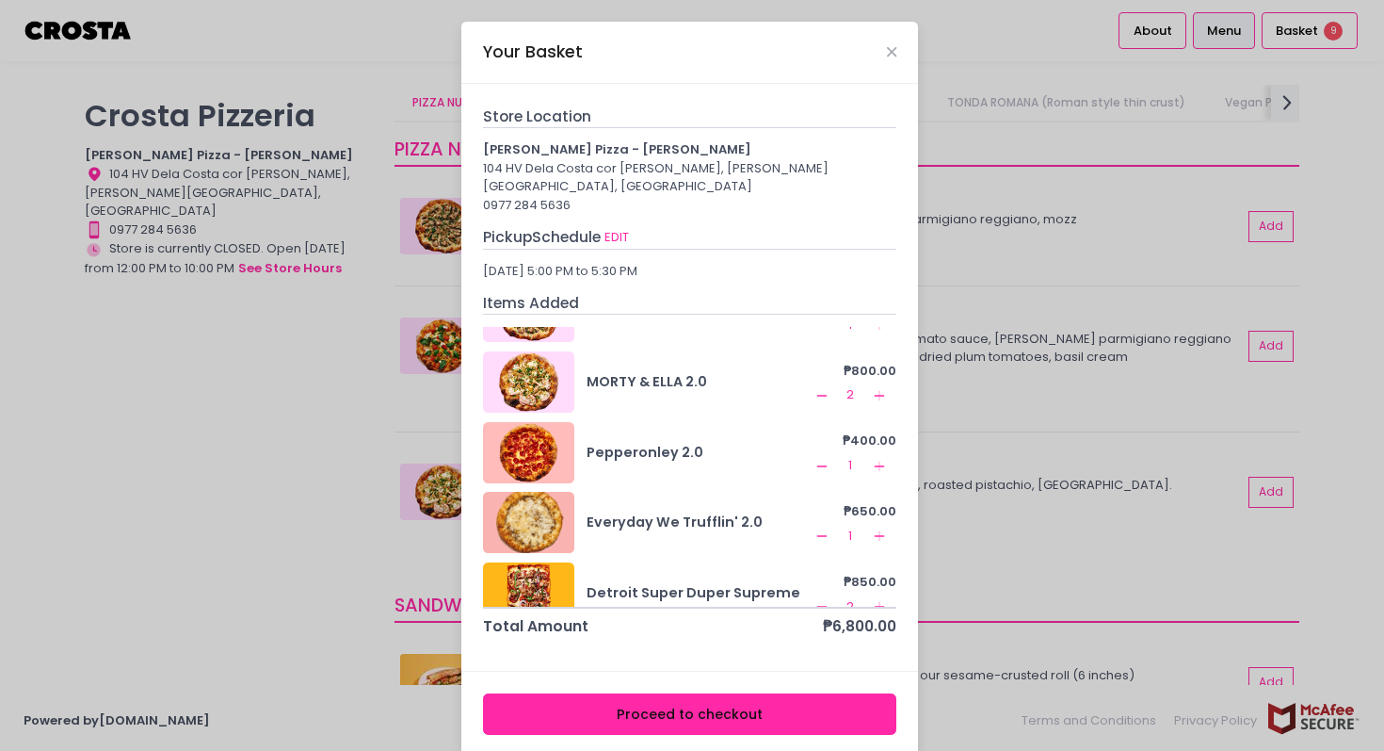
scroll to position [90, 0]
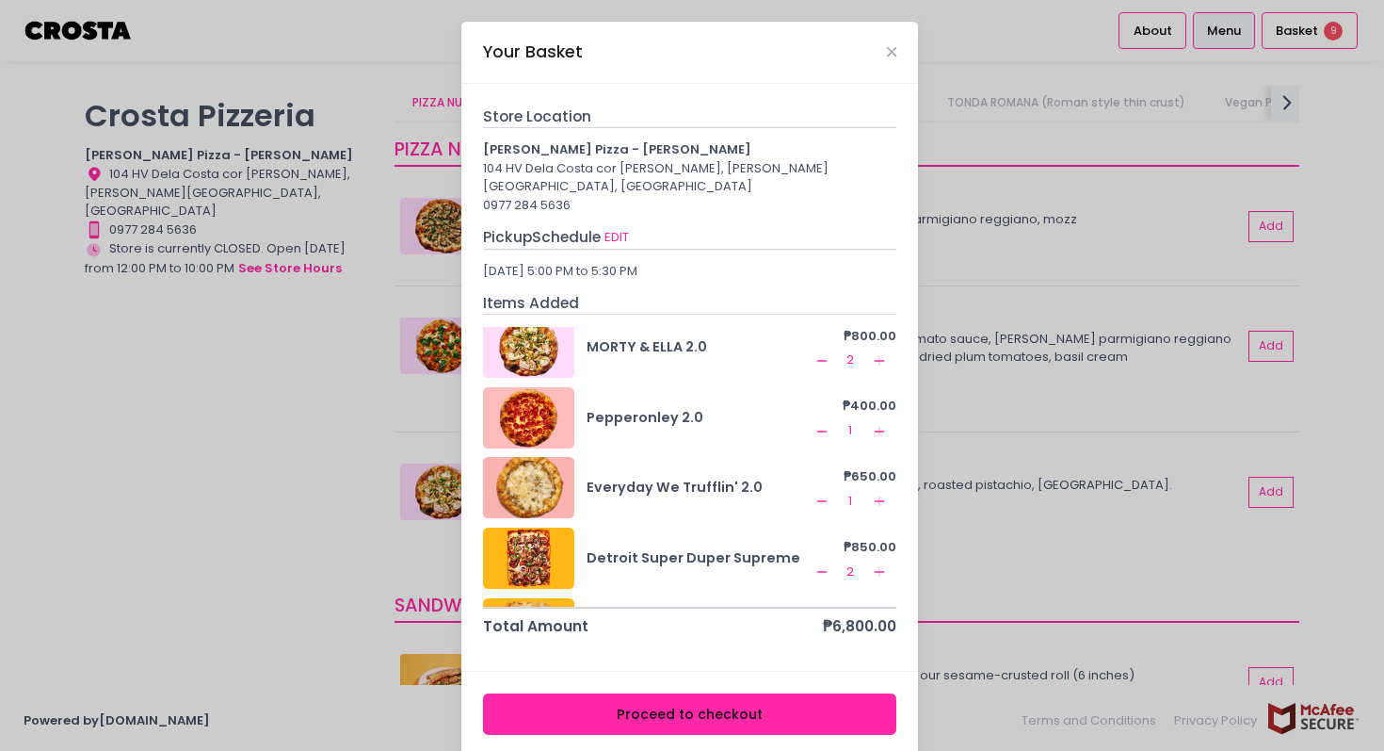
click at [874, 430] on rect at bounding box center [879, 430] width 10 height 1
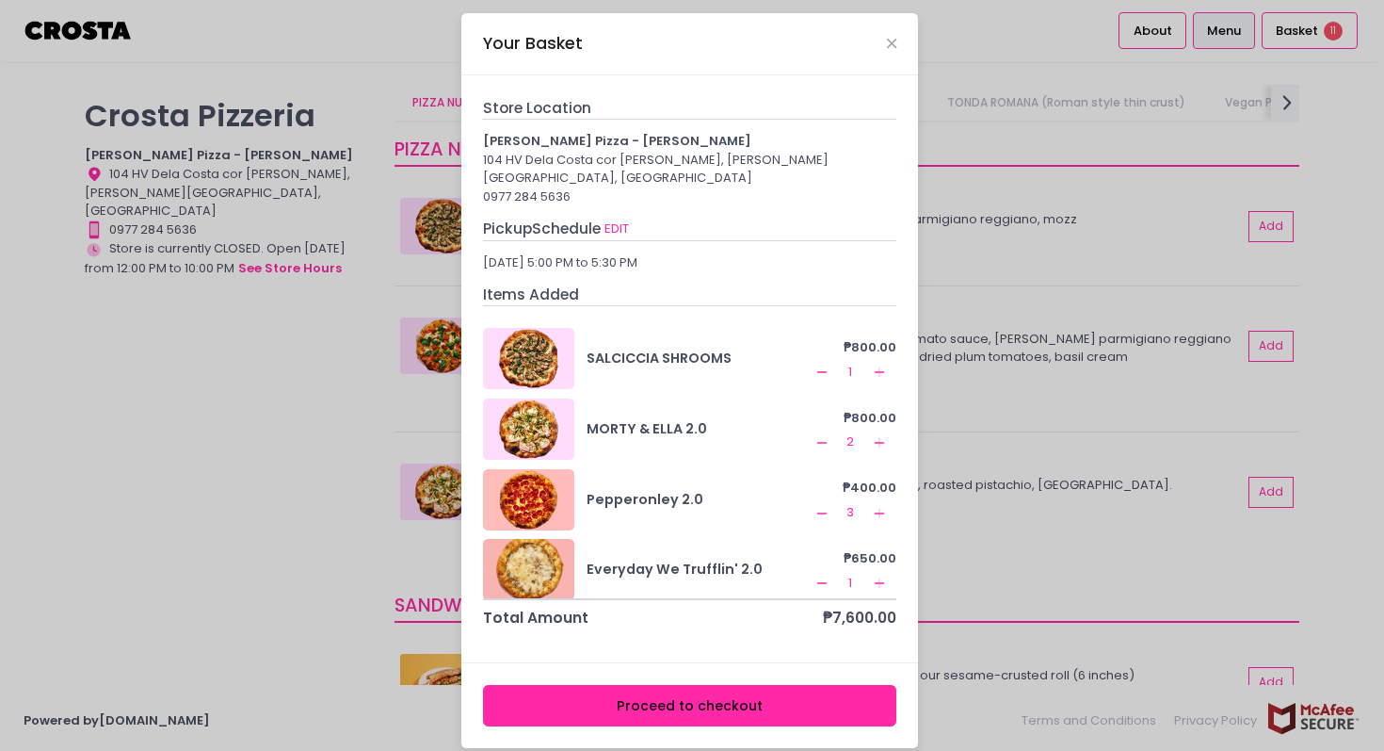
scroll to position [0, 0]
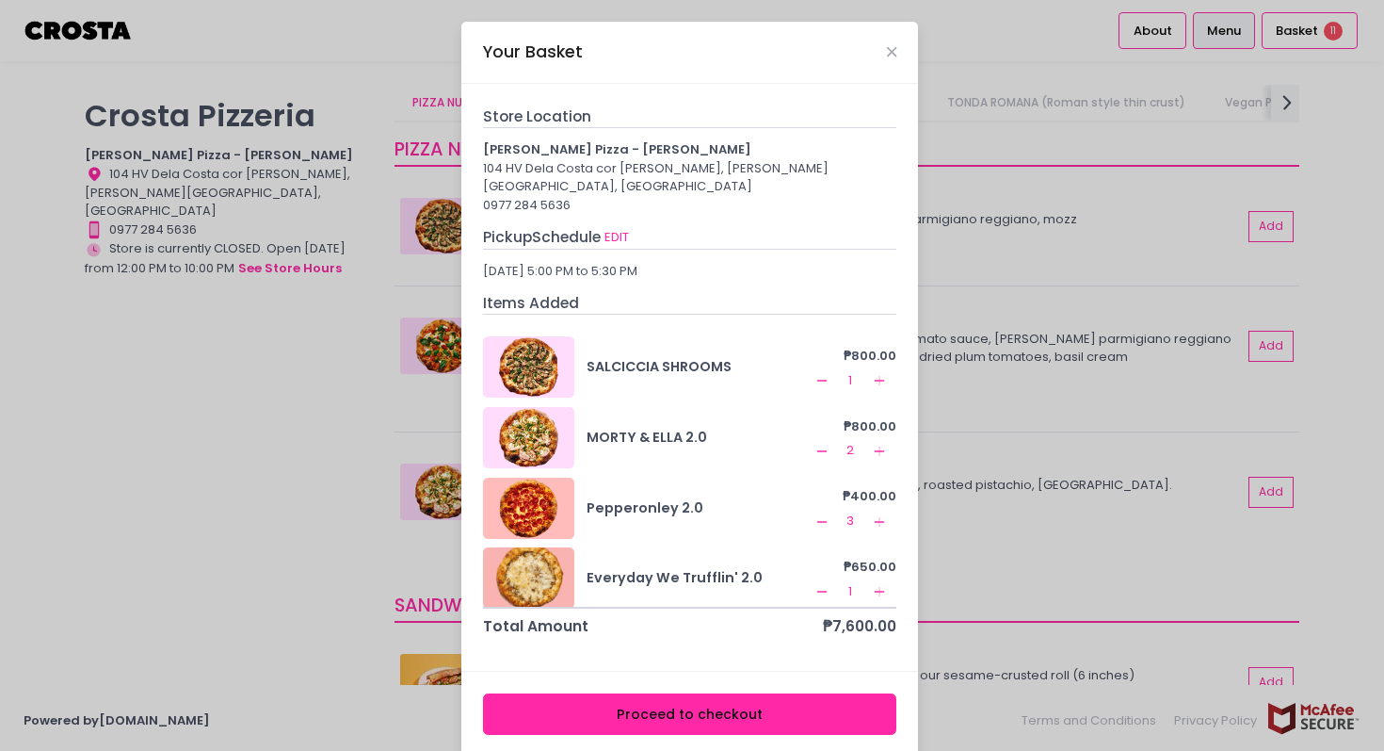
click at [815, 514] on icon "Remove Created with Sketch." at bounding box center [822, 521] width 15 height 15
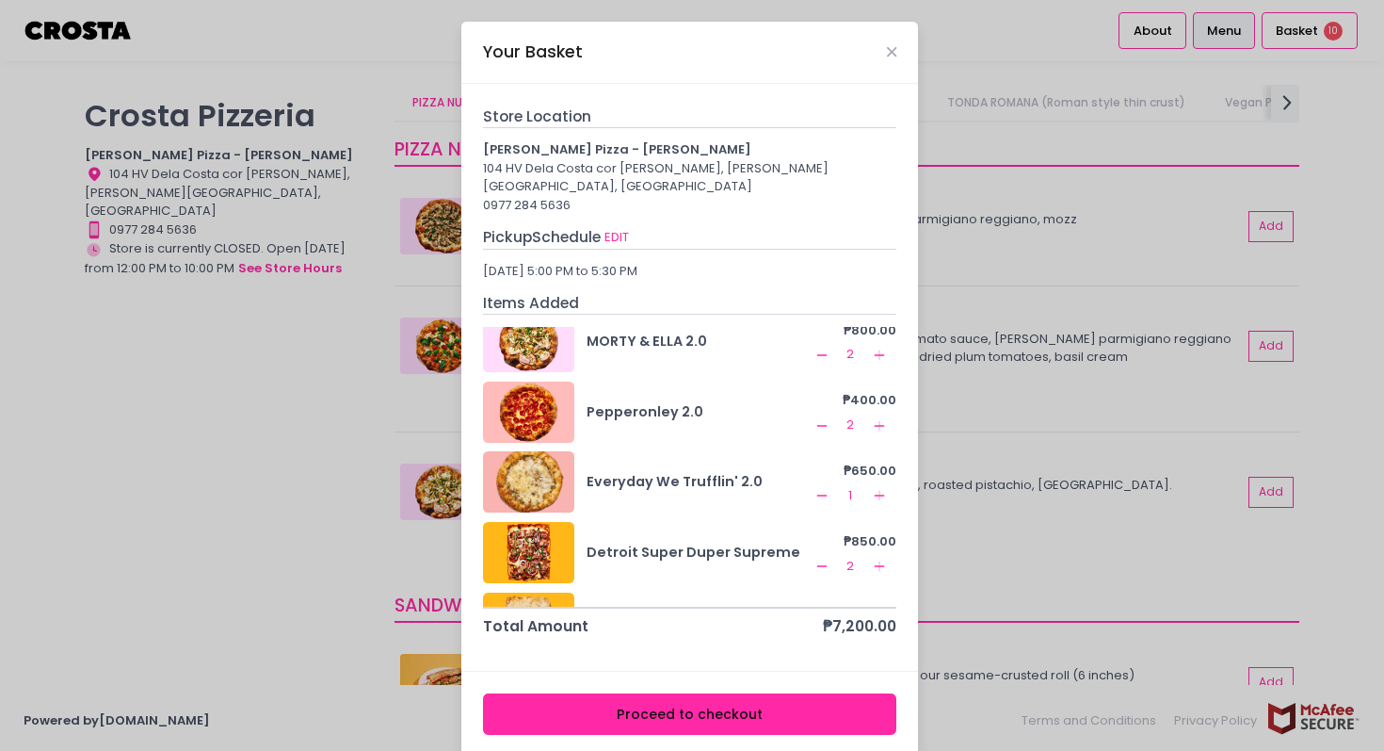
scroll to position [109, 0]
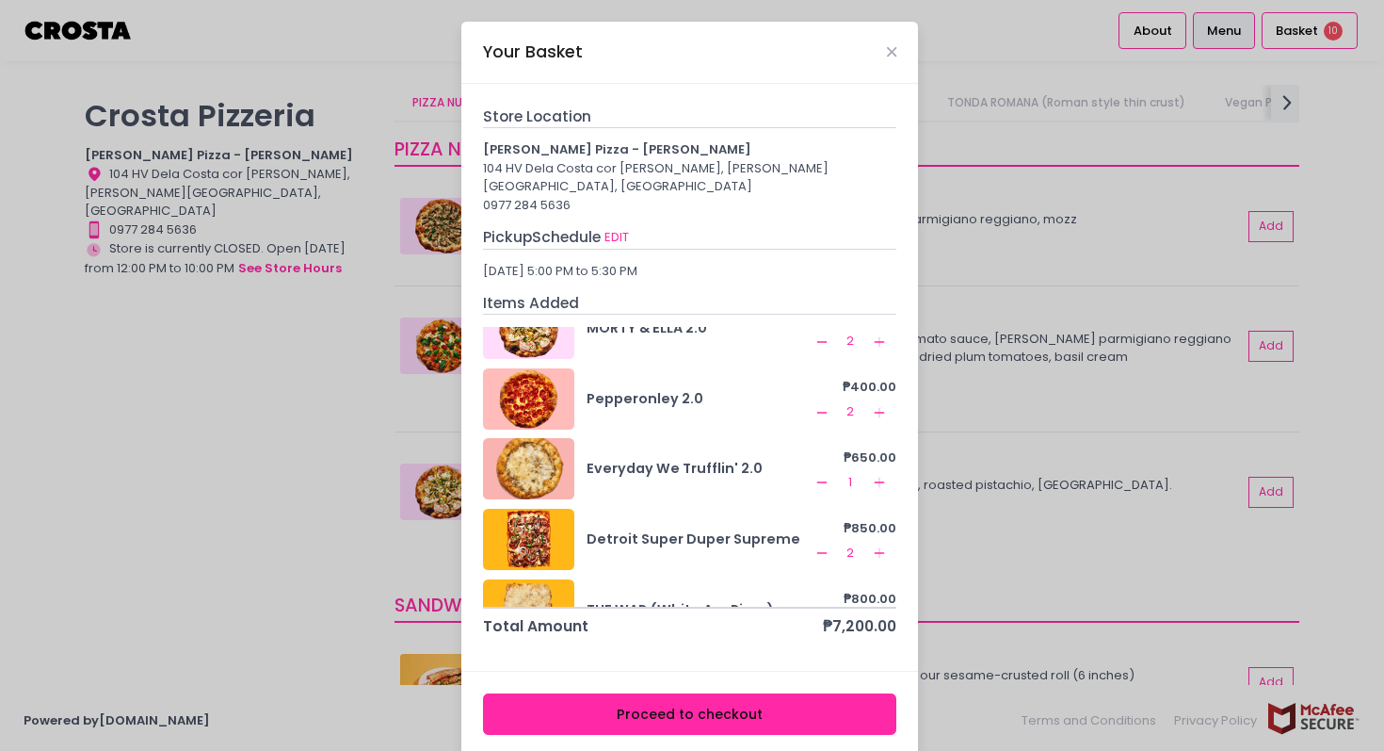
click at [874, 482] on rect at bounding box center [879, 482] width 10 height 1
click at [816, 545] on icon "Remove Created with Sketch." at bounding box center [822, 552] width 15 height 15
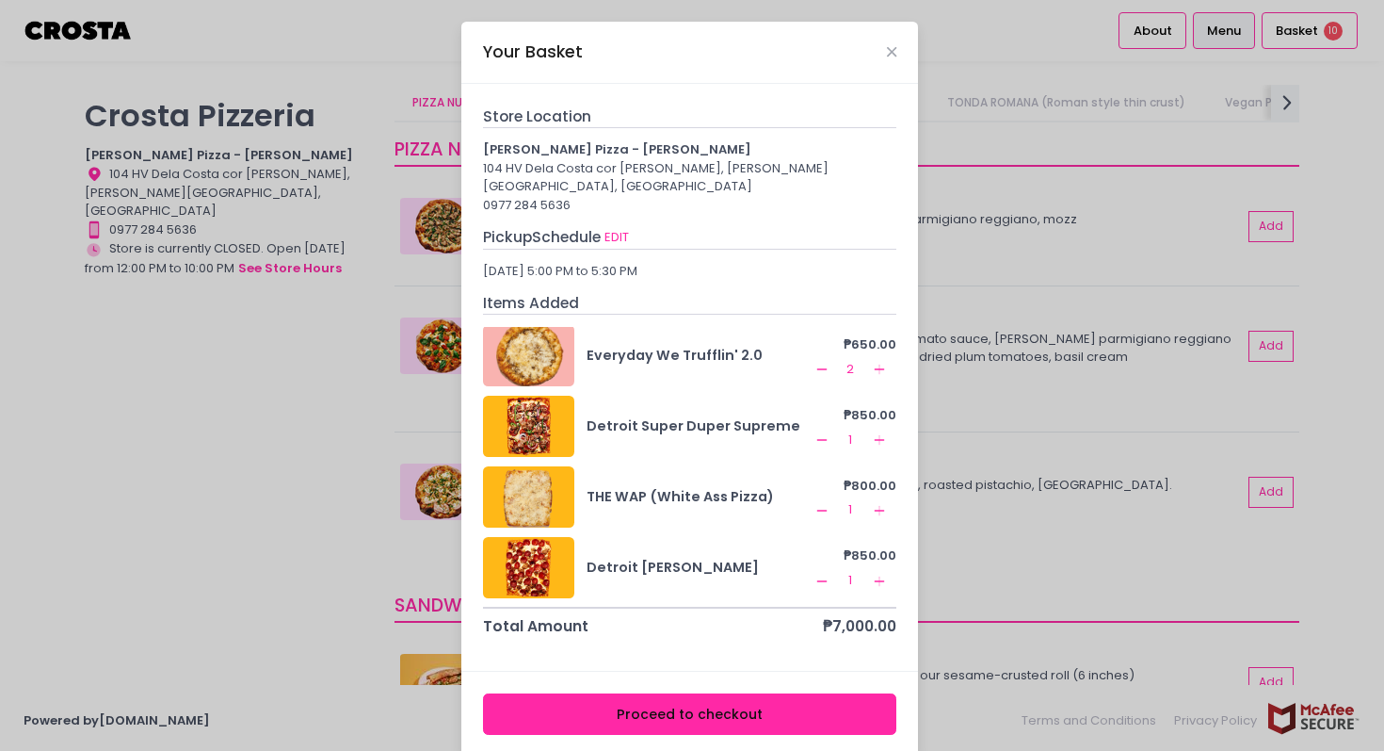
scroll to position [8, 0]
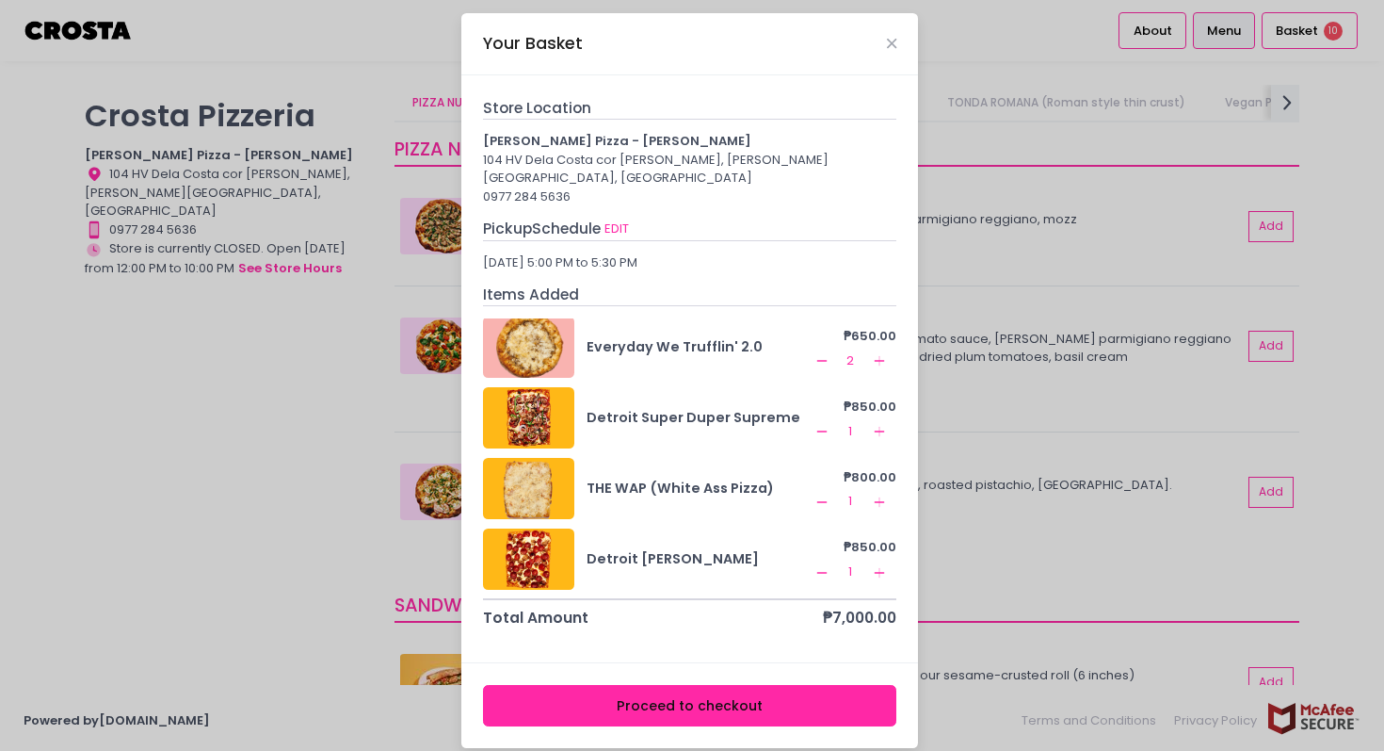
click at [686, 694] on button "Proceed to checkout" at bounding box center [690, 706] width 414 height 42
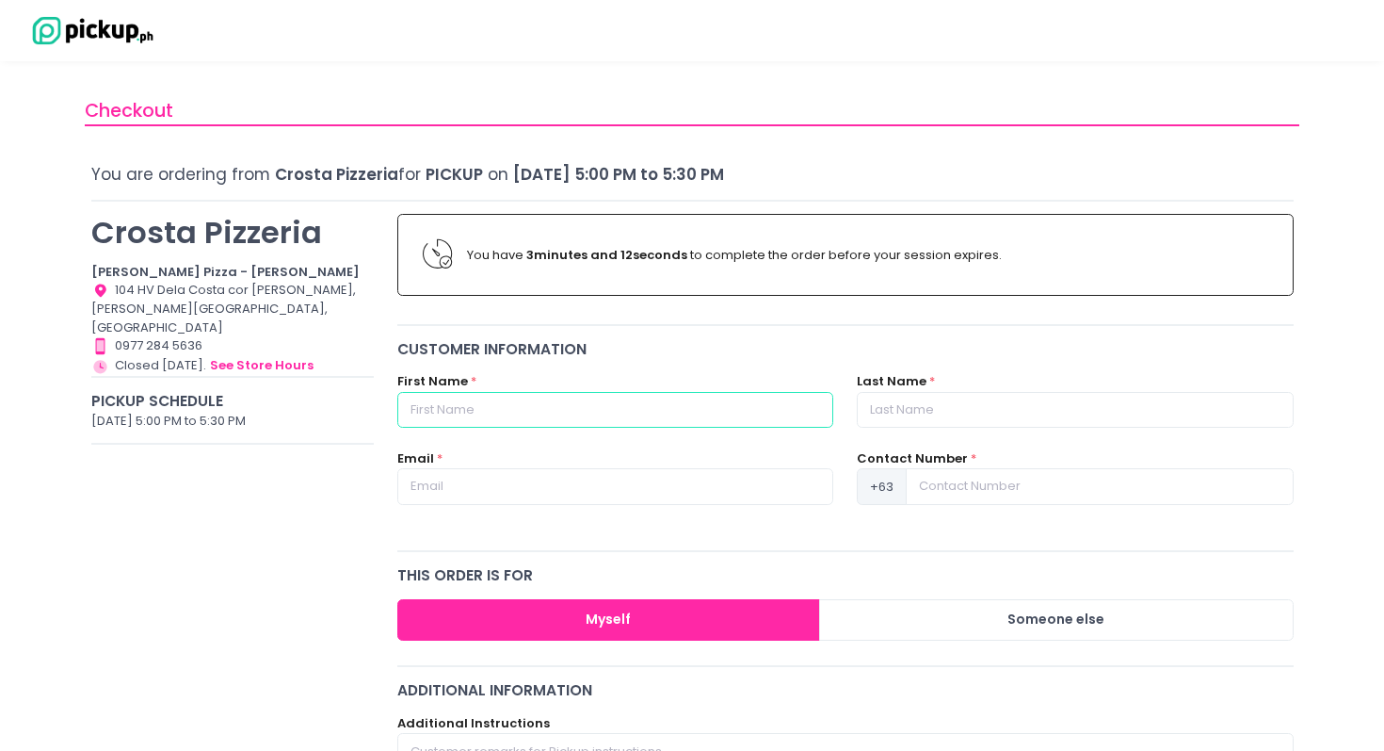
click at [703, 408] on input "text" at bounding box center [615, 410] width 436 height 36
type input "[PERSON_NAME]"
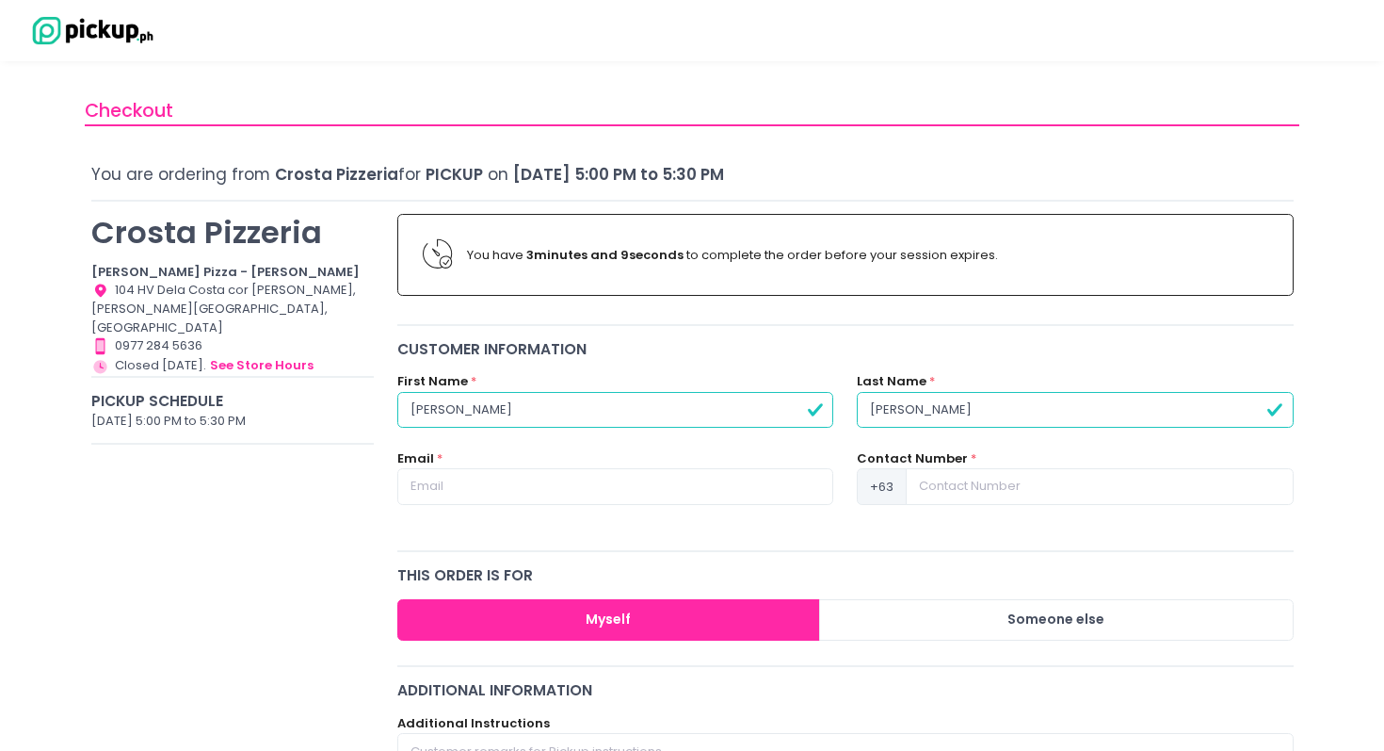
type input "[PERSON_NAME]"
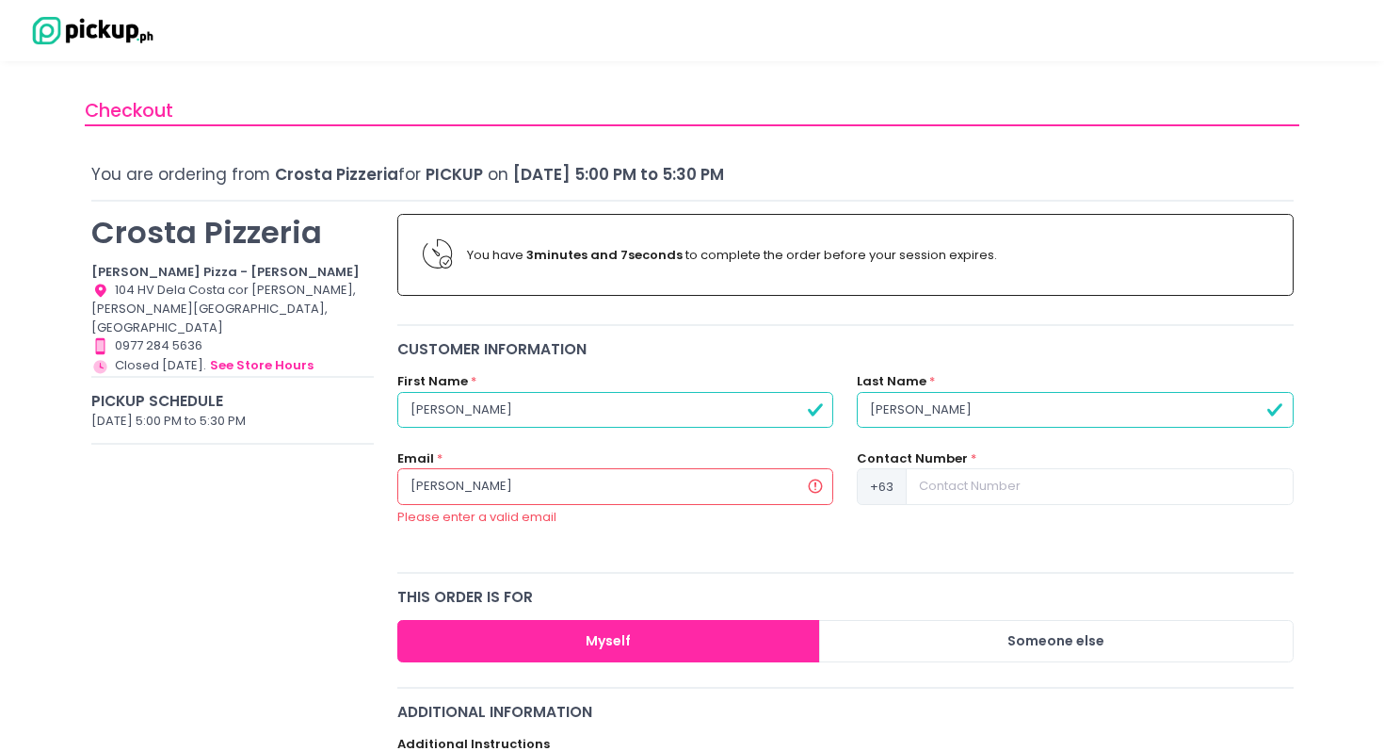
type input "[EMAIL_ADDRESS][DOMAIN_NAME]"
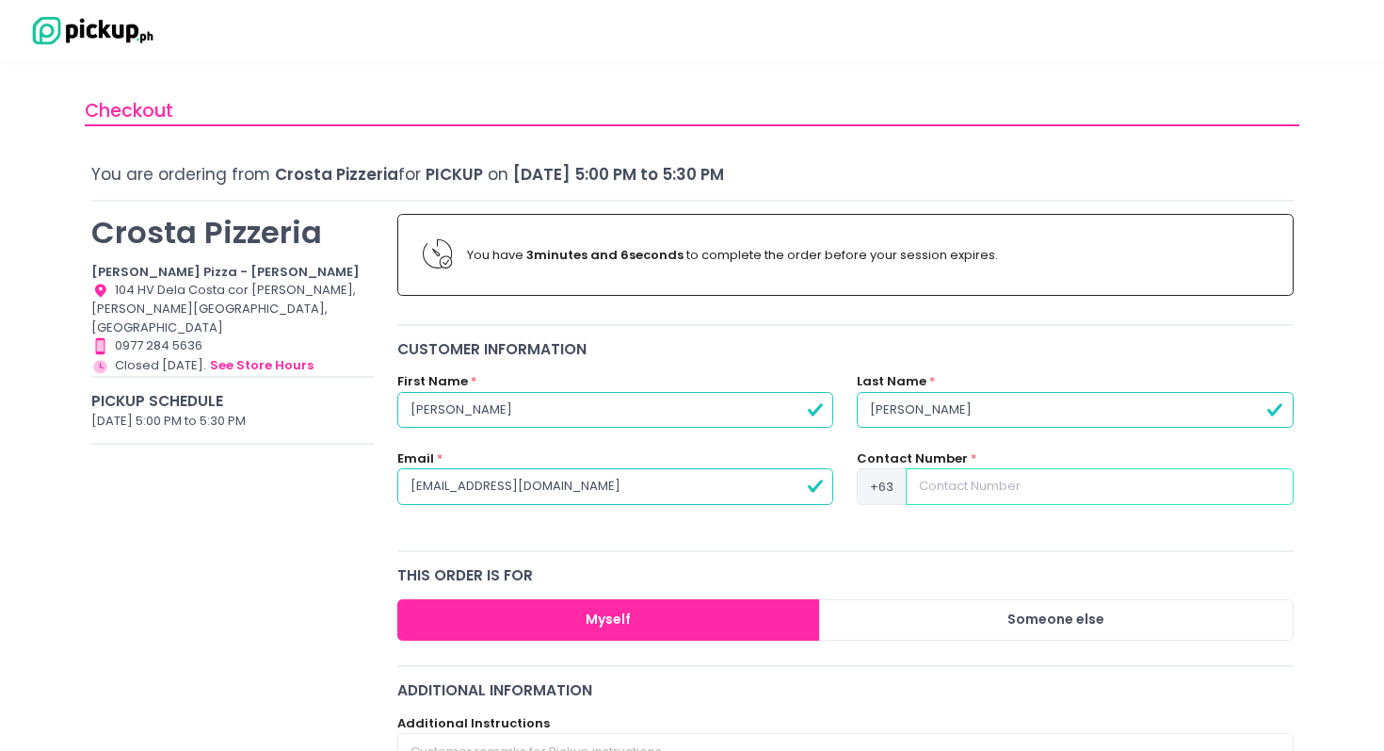
click at [971, 486] on input at bounding box center [1099, 486] width 387 height 36
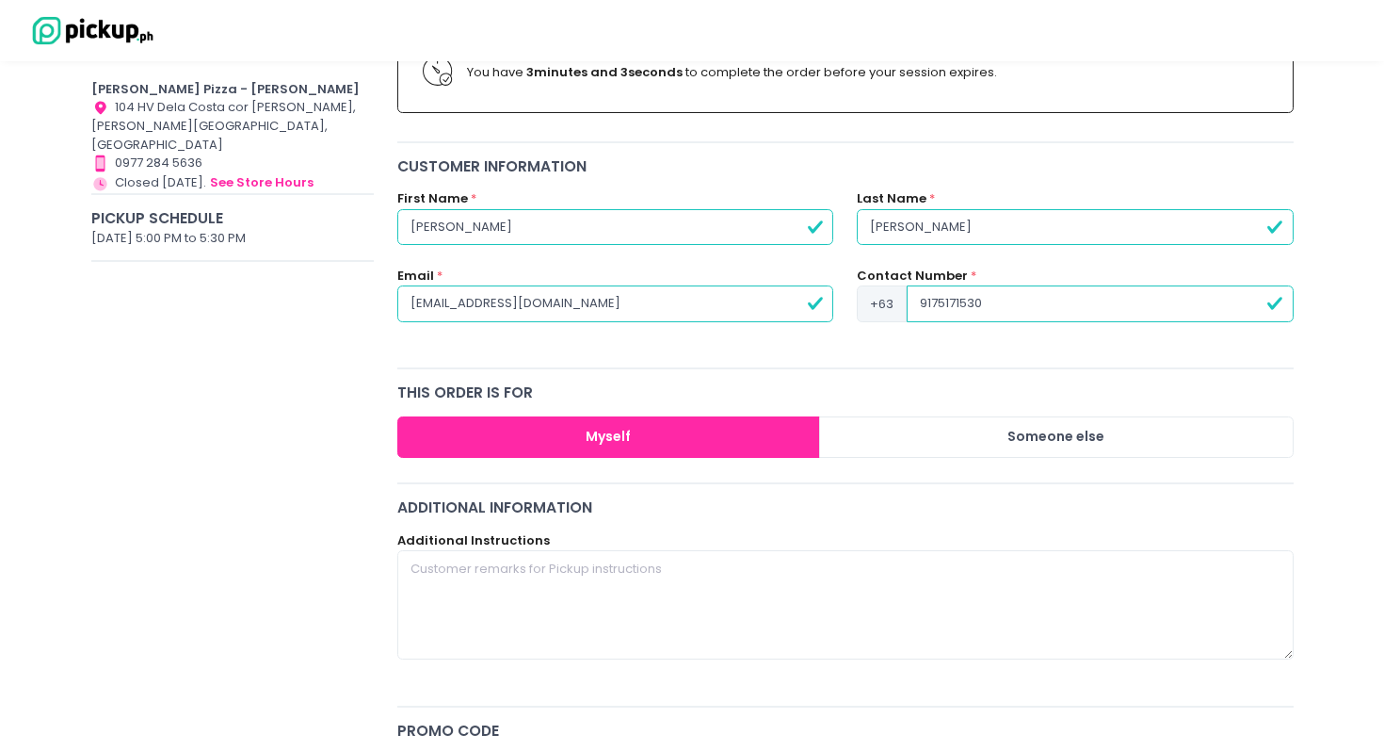
scroll to position [192, 0]
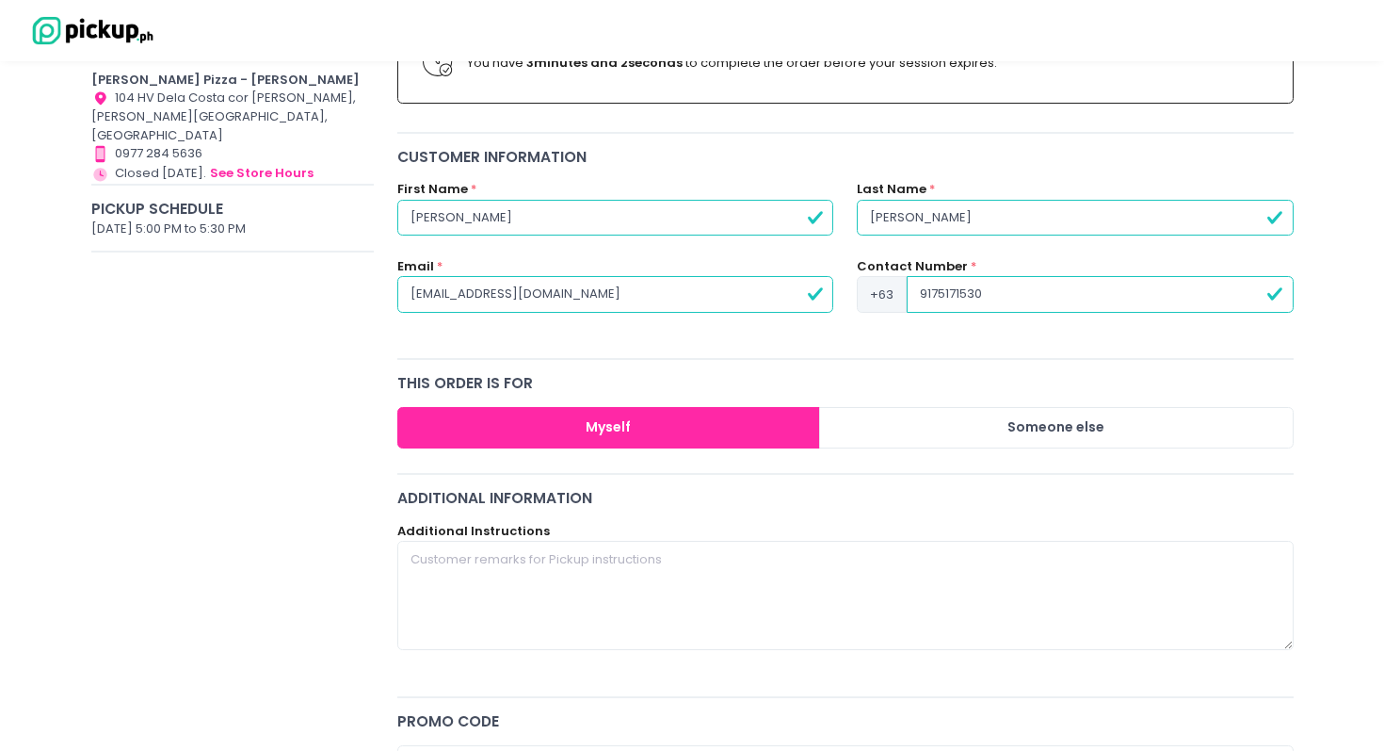
type input "9175171530"
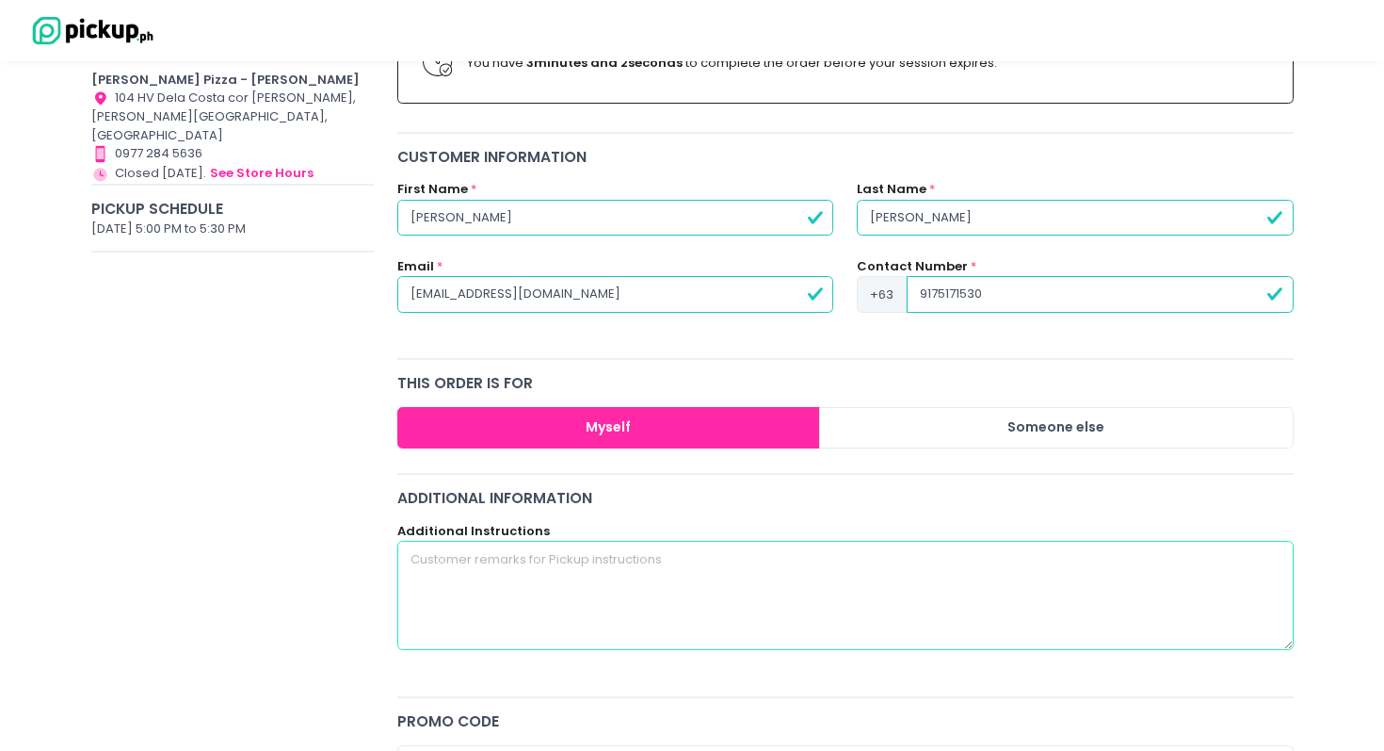
click at [634, 604] on textarea at bounding box center [845, 595] width 897 height 109
click at [661, 558] on textarea "Please separate the packaging for the 1x pepperonly 2.0 and" at bounding box center [845, 595] width 897 height 109
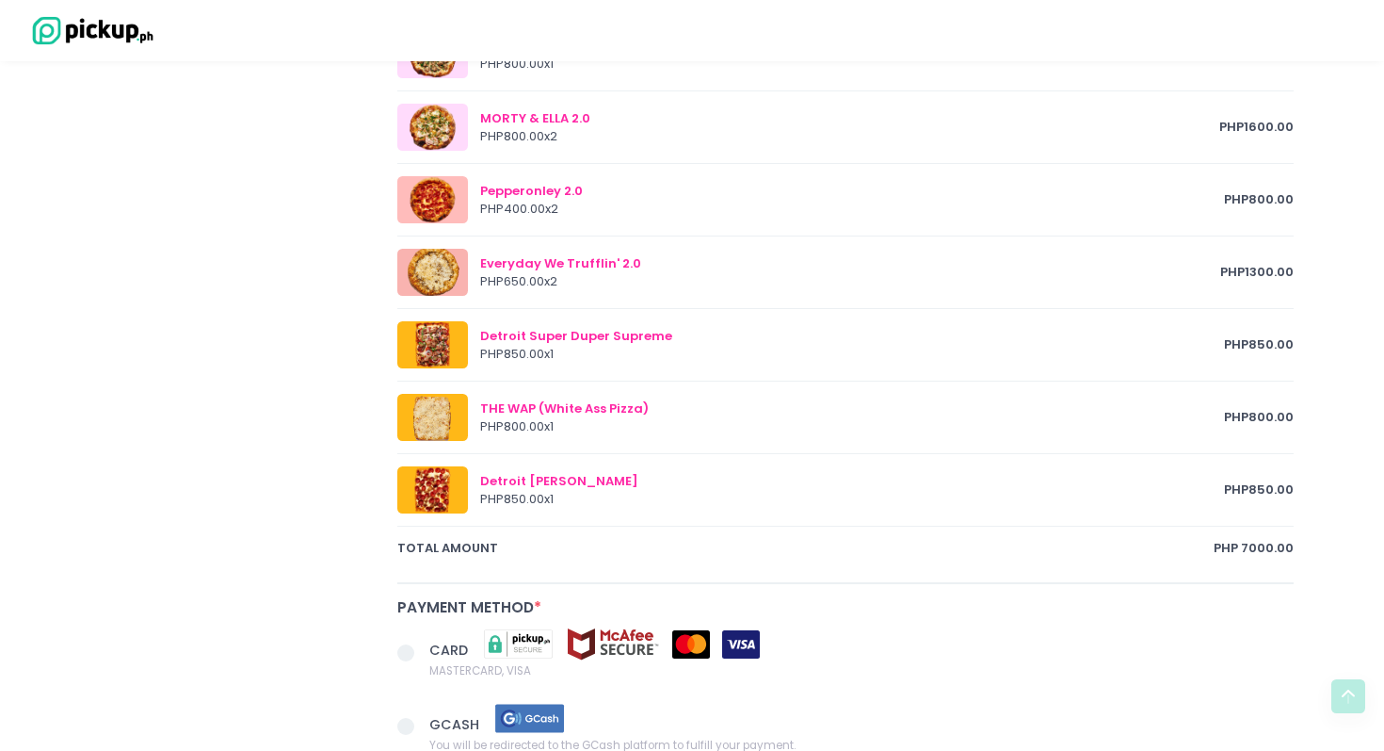
scroll to position [1344, 0]
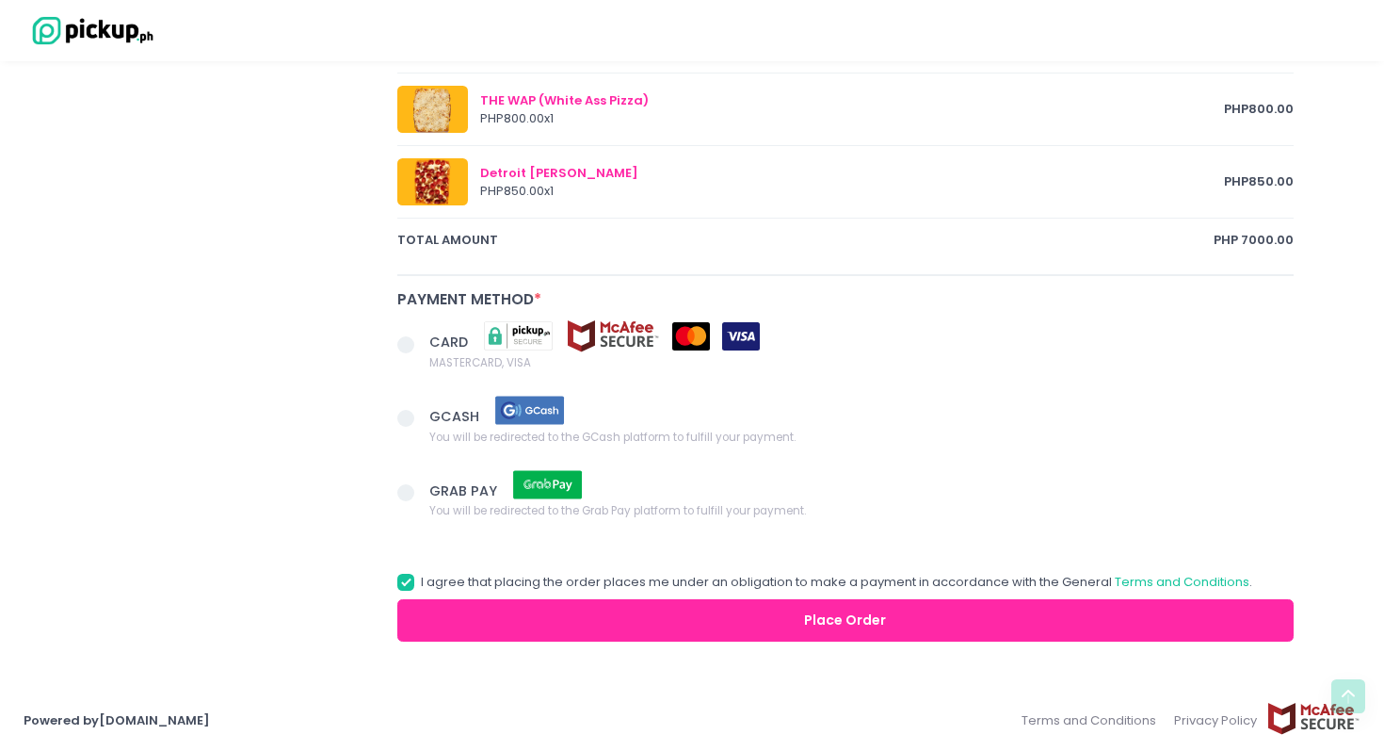
type textarea "Please separate the packaging for the 1x pepperonly 2.0 and 1x truffle please. …"
click at [407, 337] on span at bounding box center [405, 344] width 17 height 17
click at [421, 337] on input "CARD MASTERCARD, VISA" at bounding box center [427, 341] width 12 height 12
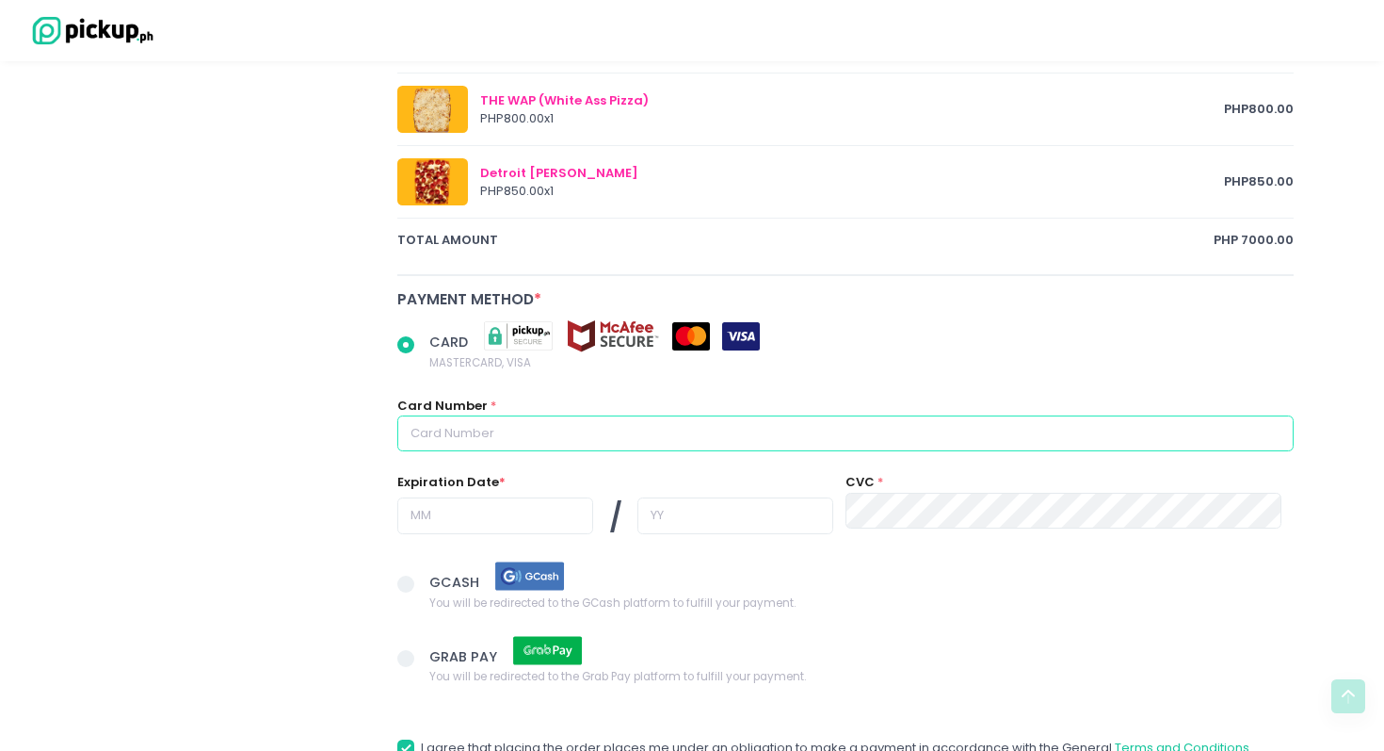
click at [433, 426] on input "text" at bounding box center [845, 433] width 897 height 36
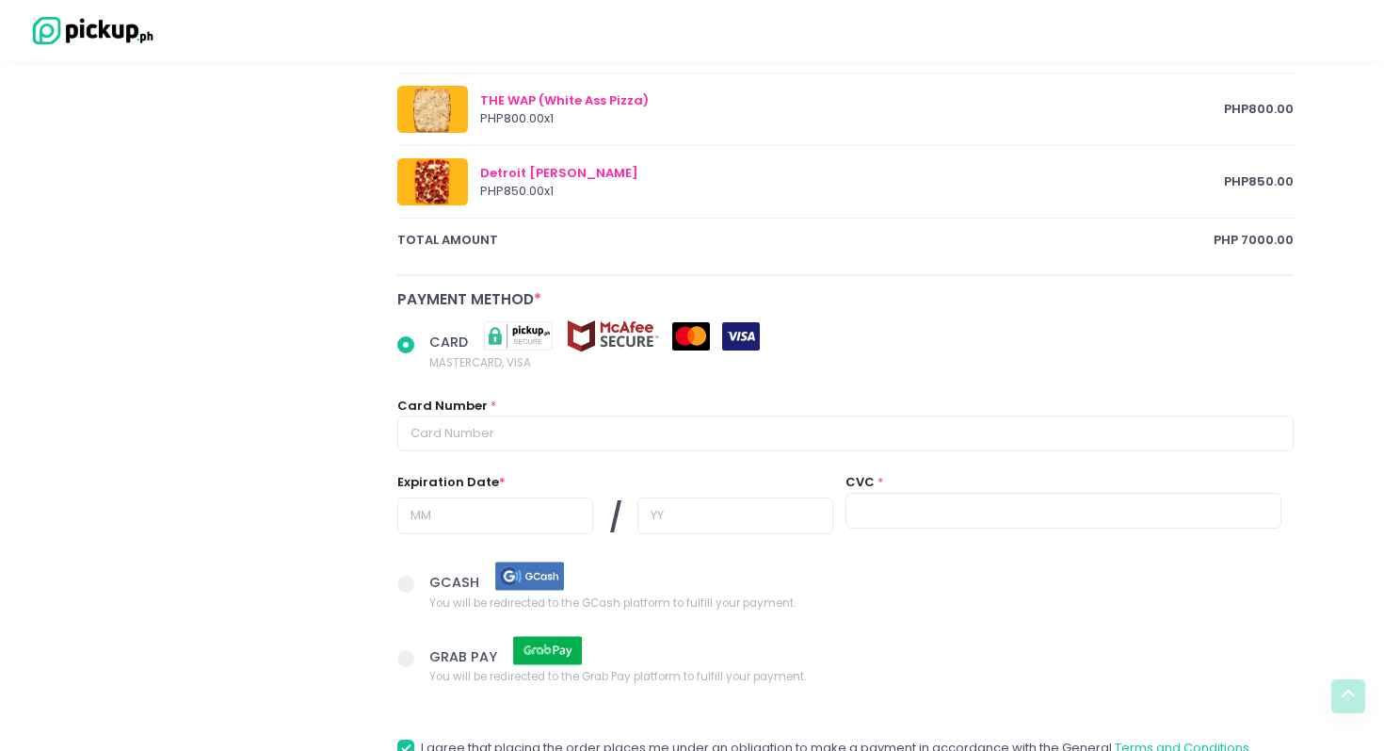
radio input "true"
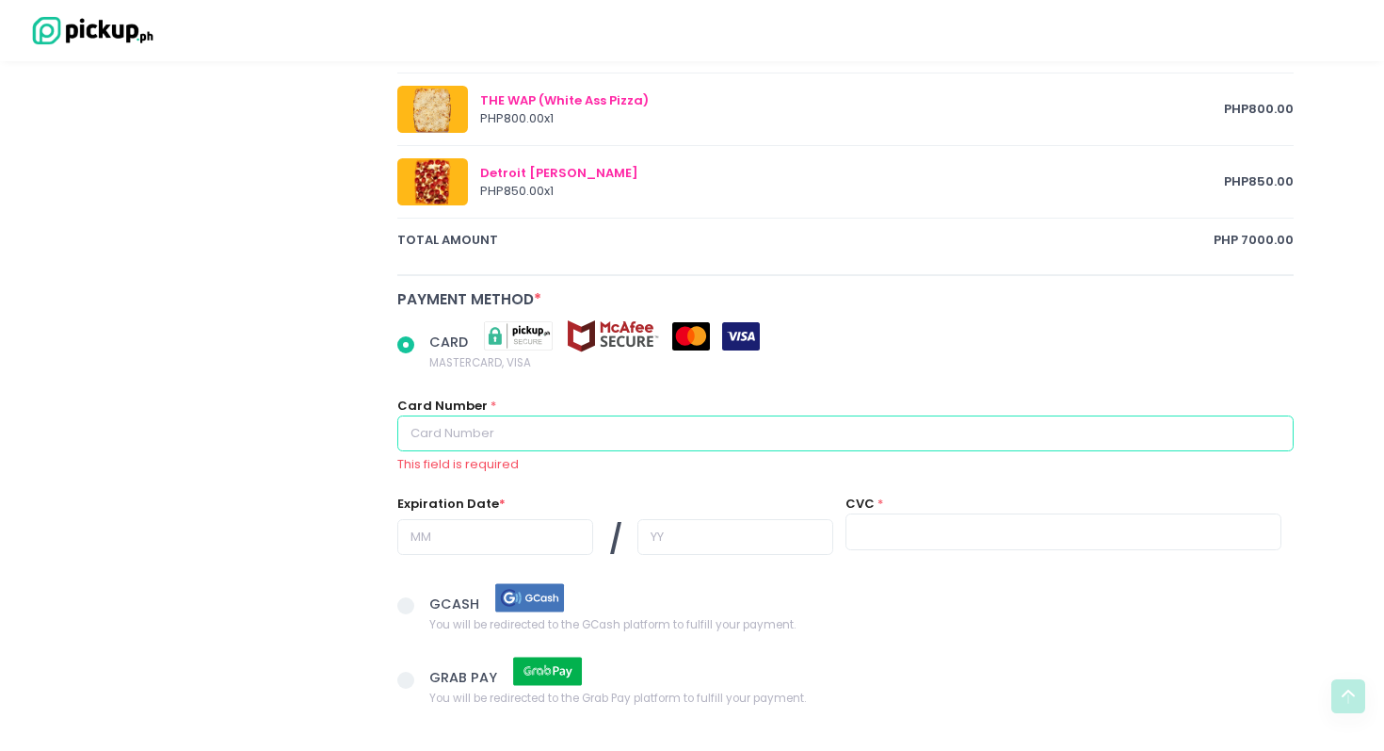
type input "4539716807110252"
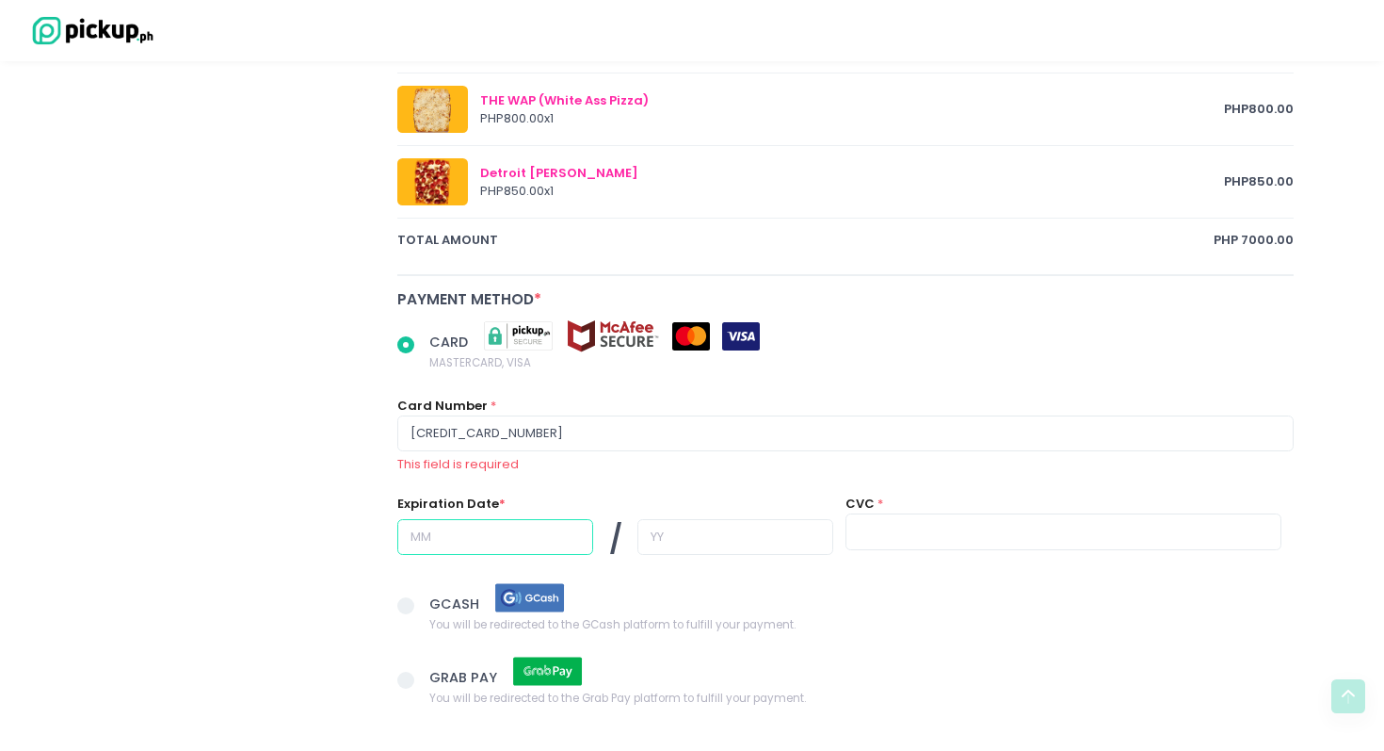
type input "10"
type input "26"
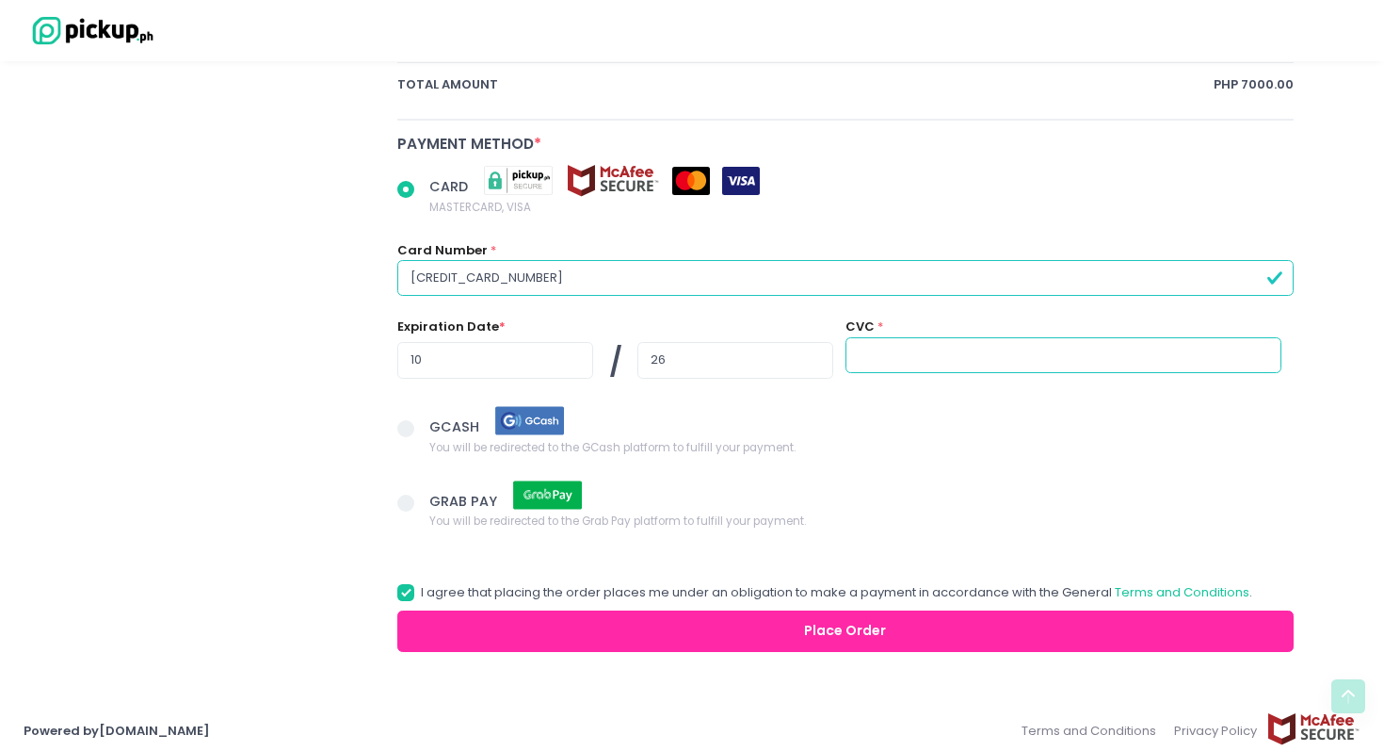
scroll to position [1510, 0]
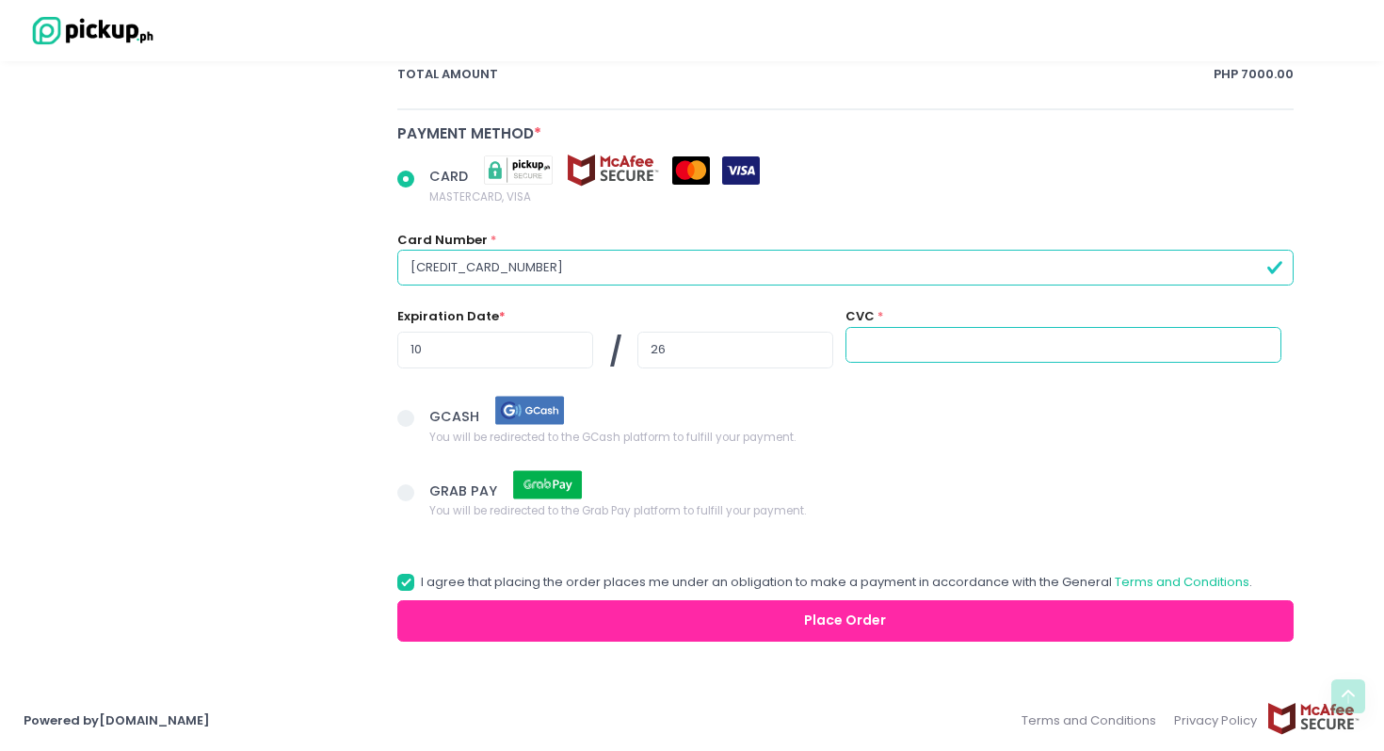
click at [884, 603] on button "Place Order" at bounding box center [845, 621] width 897 height 42
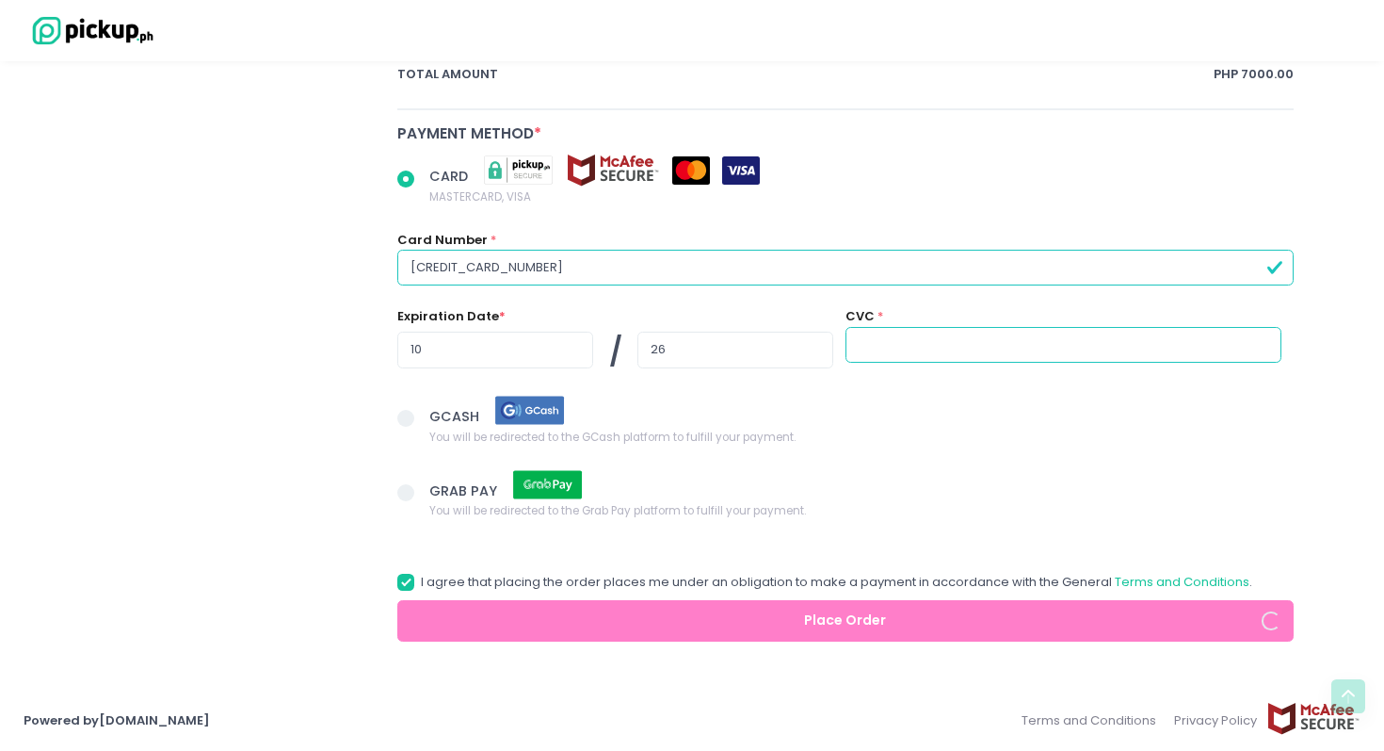
radio input "true"
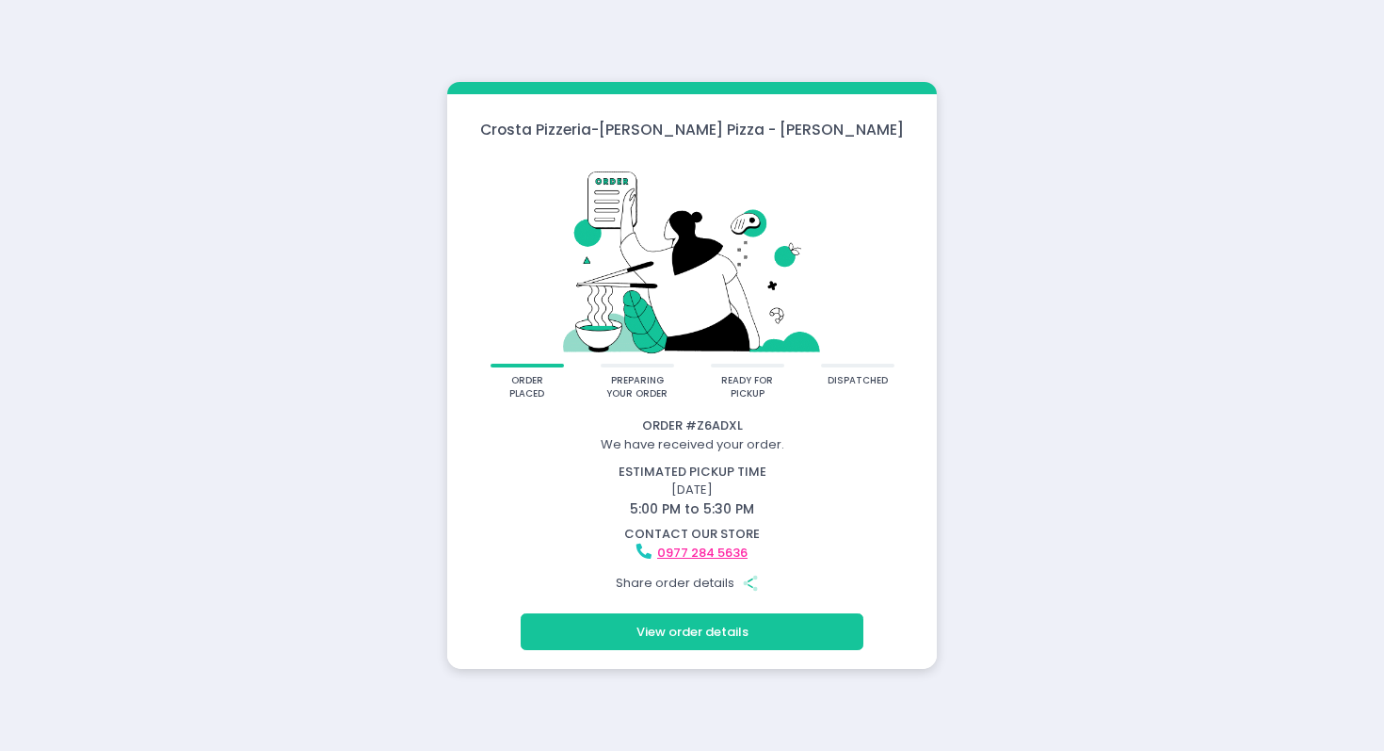
click at [693, 628] on button "View order details" at bounding box center [692, 631] width 343 height 36
